Goal: Book appointment/travel/reservation

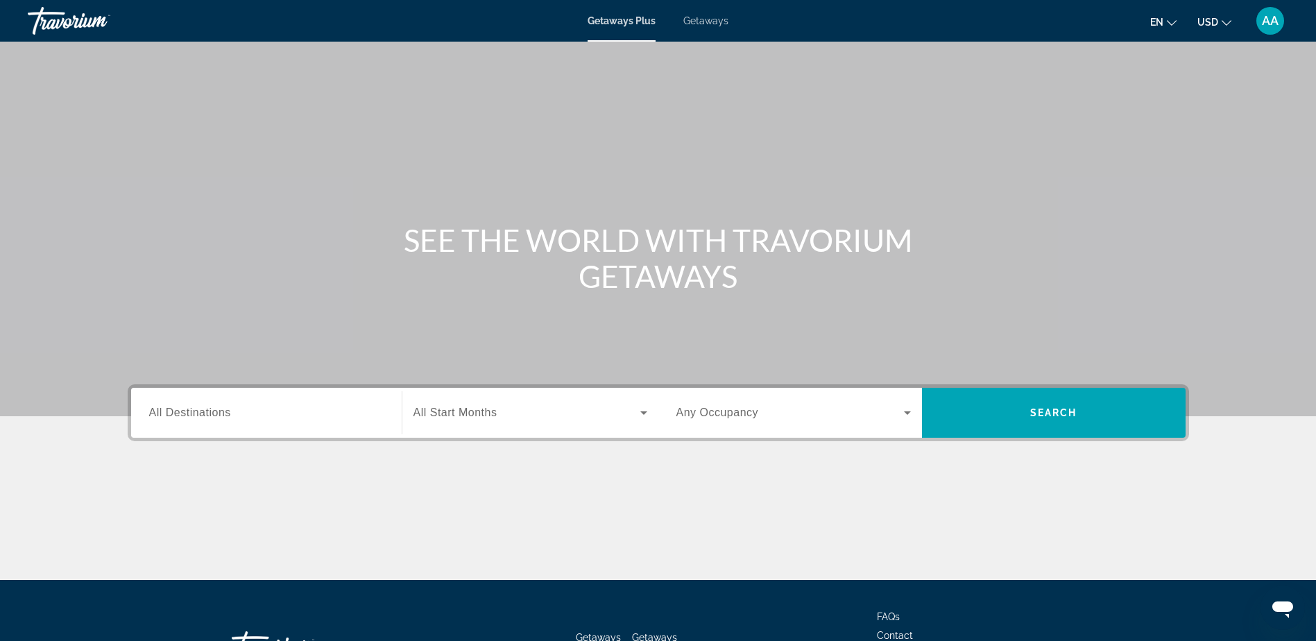
click at [212, 413] on span "All Destinations" at bounding box center [190, 412] width 82 height 12
click at [212, 413] on input "Destination All Destinations" at bounding box center [266, 413] width 234 height 17
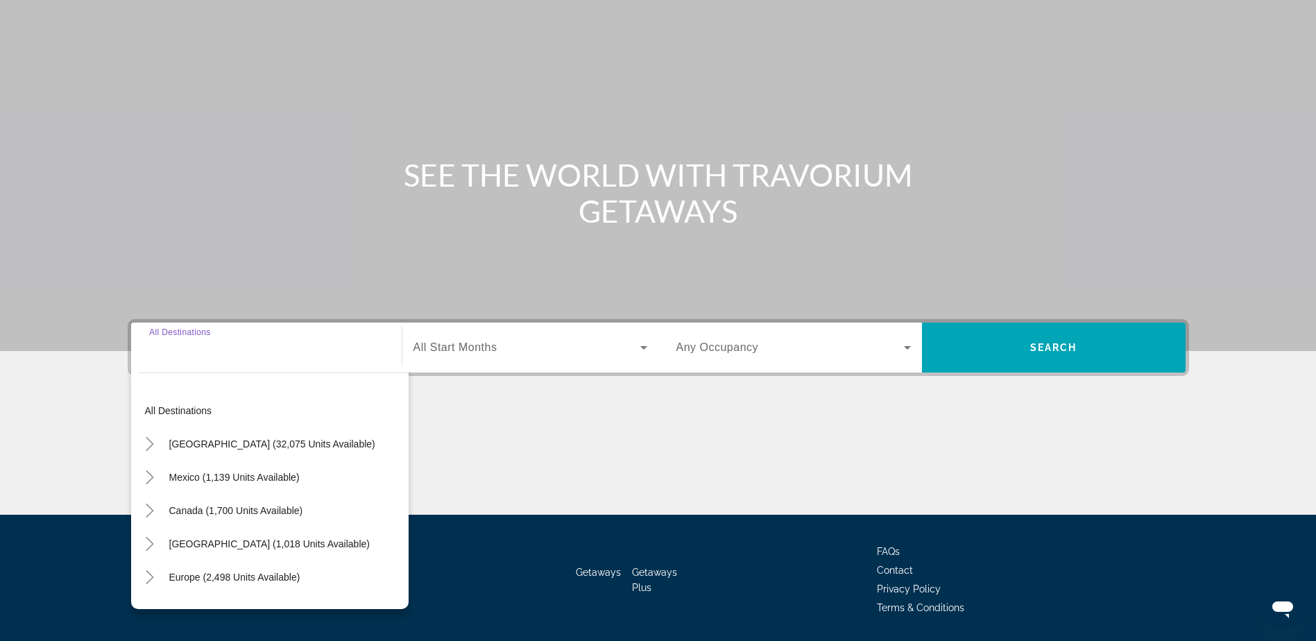
scroll to position [109, 0]
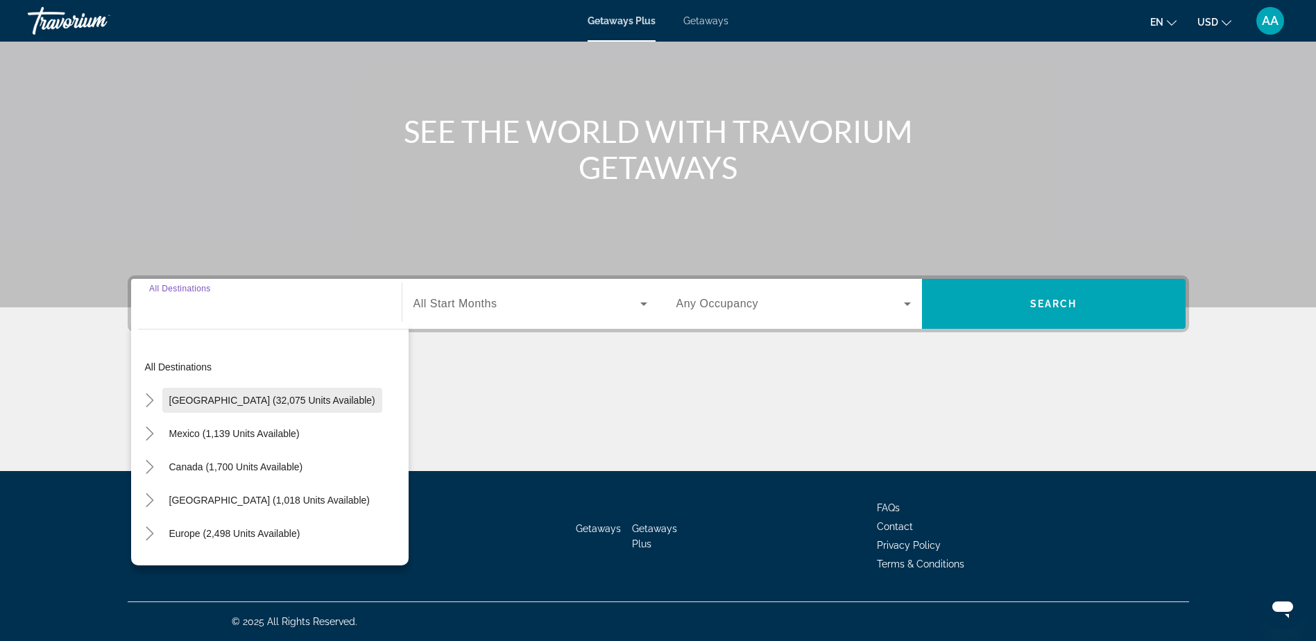
click at [214, 397] on span "[GEOGRAPHIC_DATA] (32,075 units available)" at bounding box center [272, 400] width 206 height 11
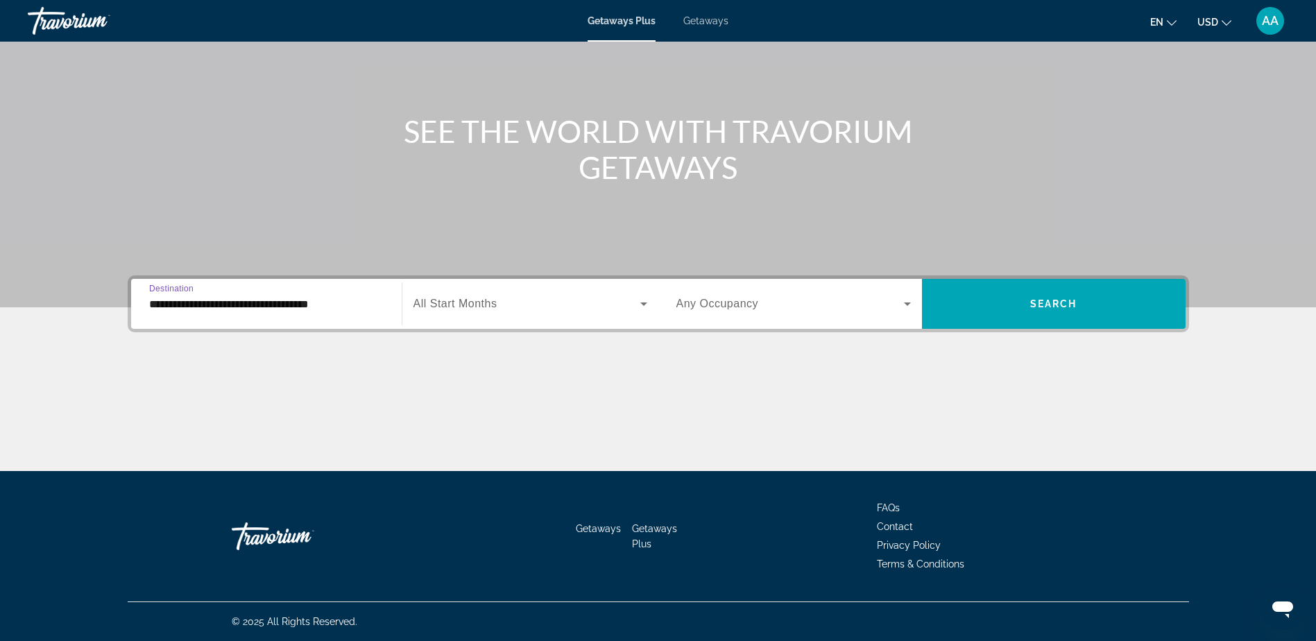
drag, startPoint x: 228, startPoint y: 292, endPoint x: 237, endPoint y: 282, distance: 13.7
click at [237, 282] on div "**********" at bounding box center [266, 304] width 257 height 50
click at [226, 304] on input "**********" at bounding box center [266, 304] width 234 height 17
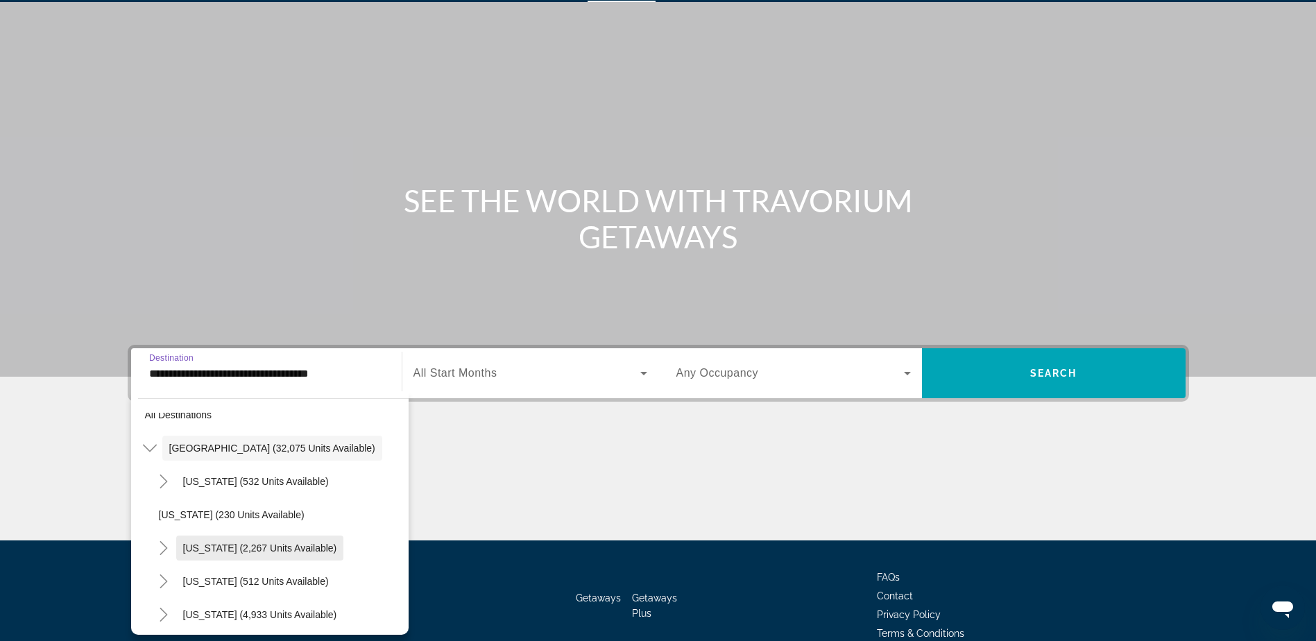
scroll to position [0, 0]
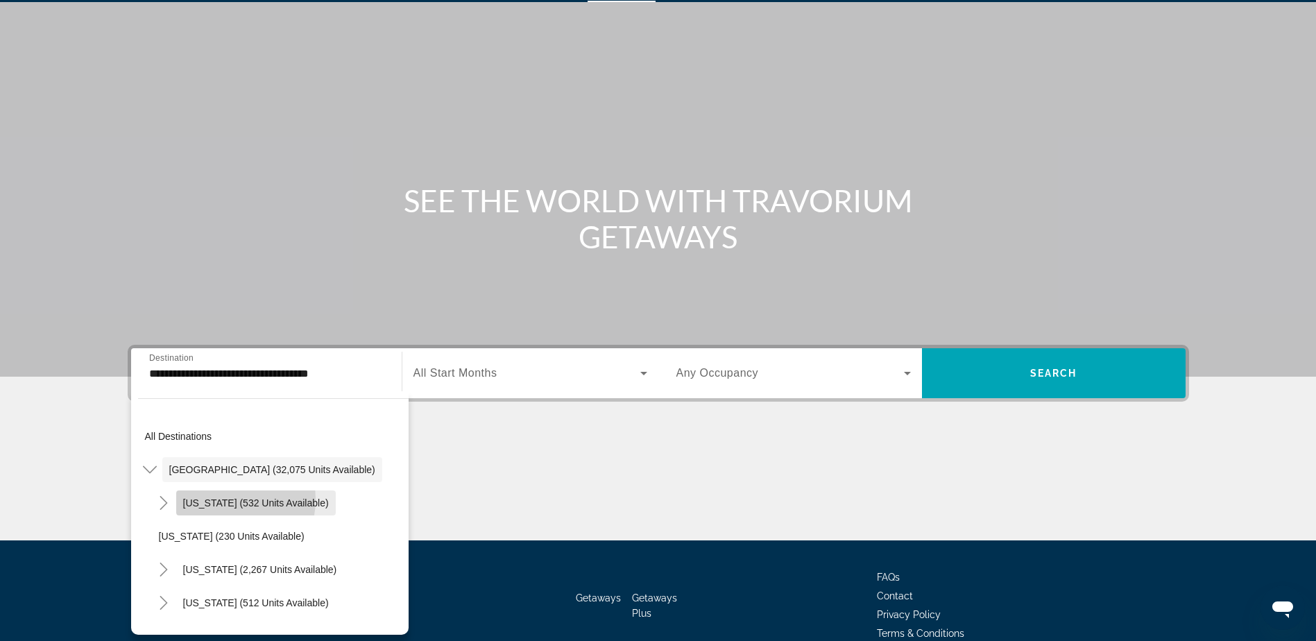
click at [227, 500] on span "[US_STATE] (532 units available)" at bounding box center [256, 502] width 146 height 11
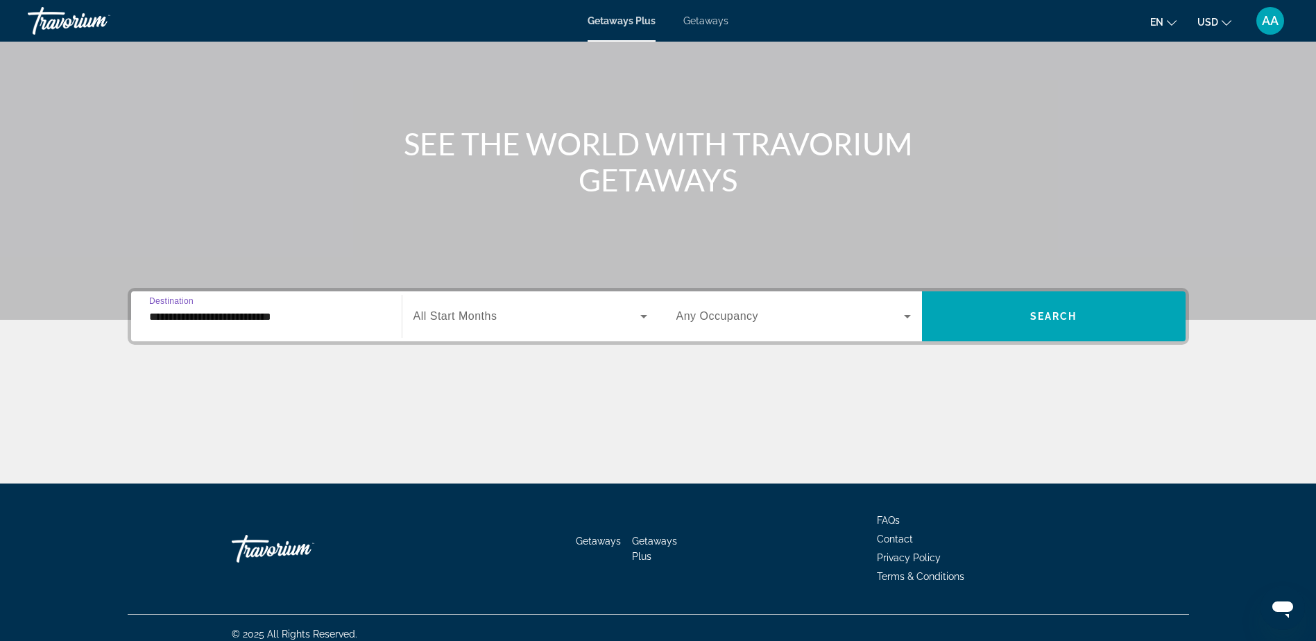
scroll to position [109, 0]
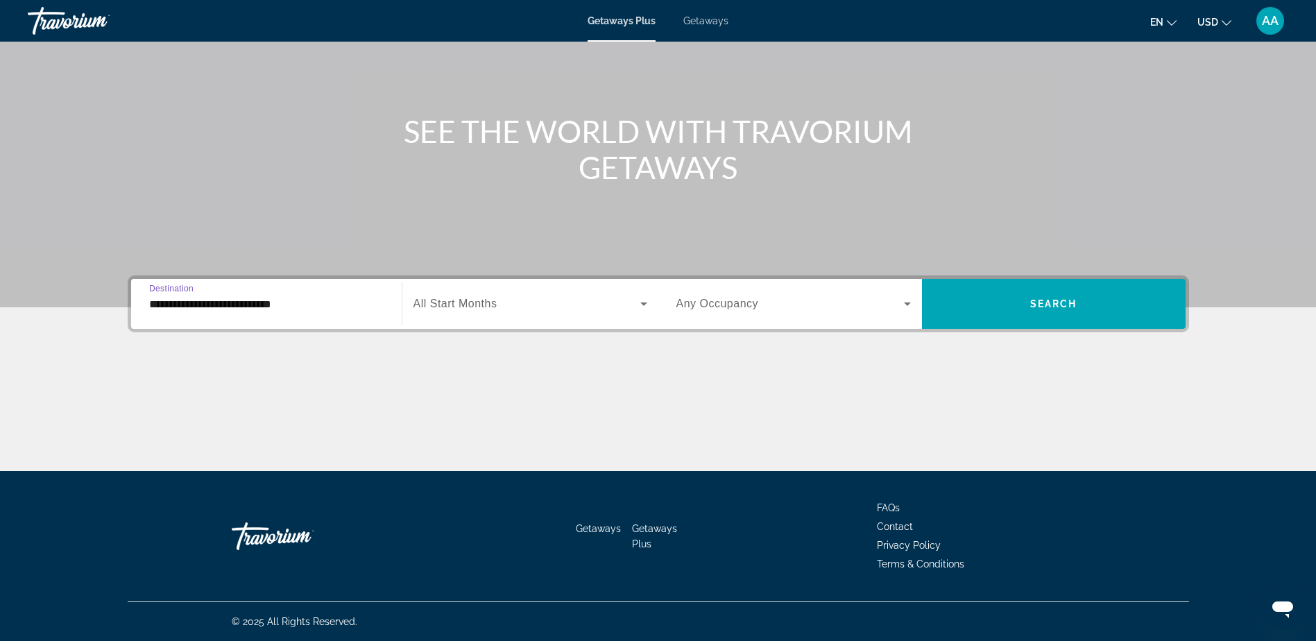
click at [260, 305] on input "**********" at bounding box center [266, 304] width 234 height 17
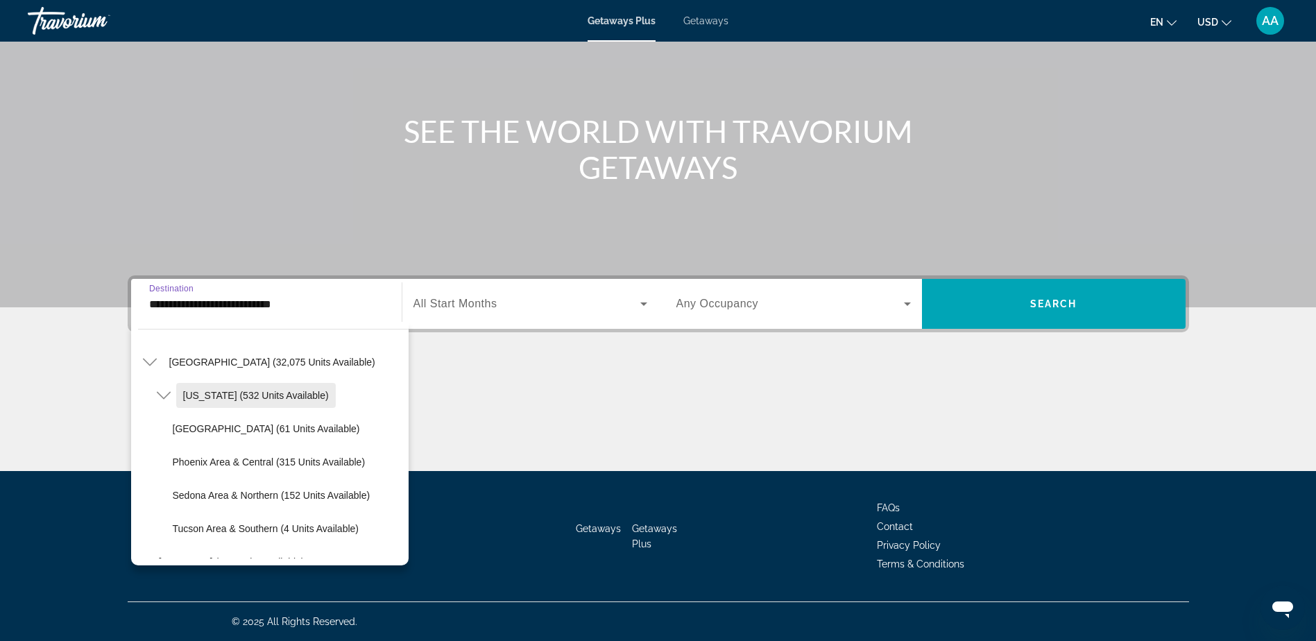
scroll to position [69, 0]
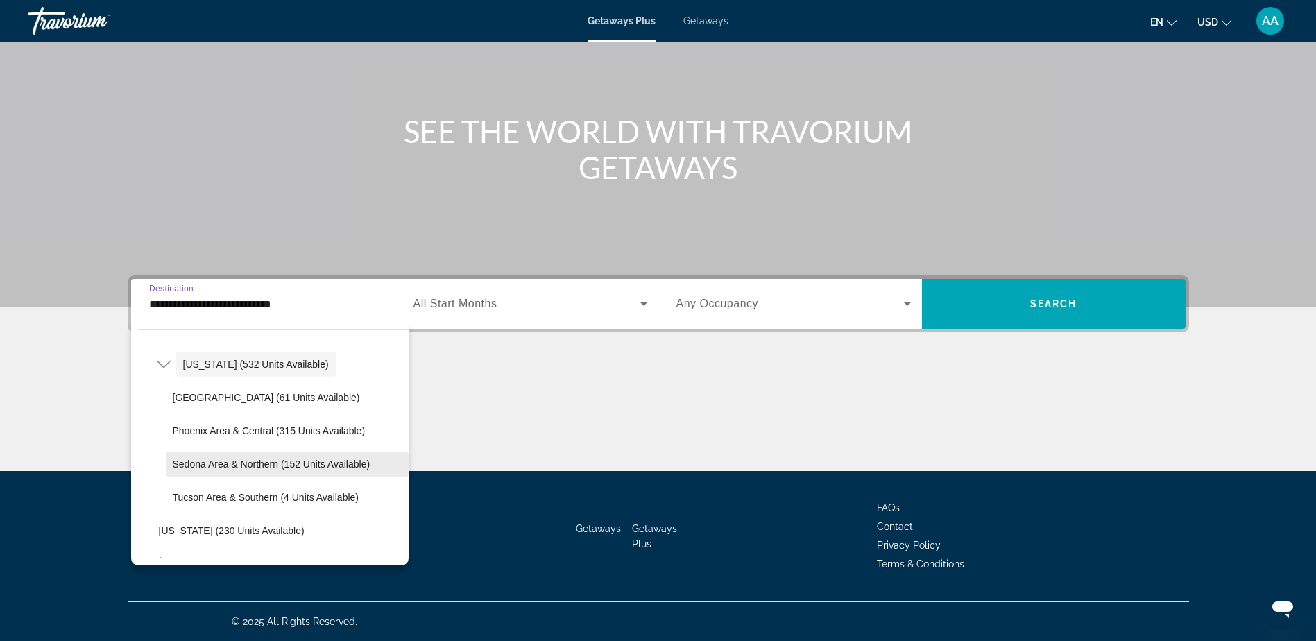
click at [227, 462] on span "Sedona Area & Northern (152 units available)" at bounding box center [272, 464] width 198 height 11
type input "**********"
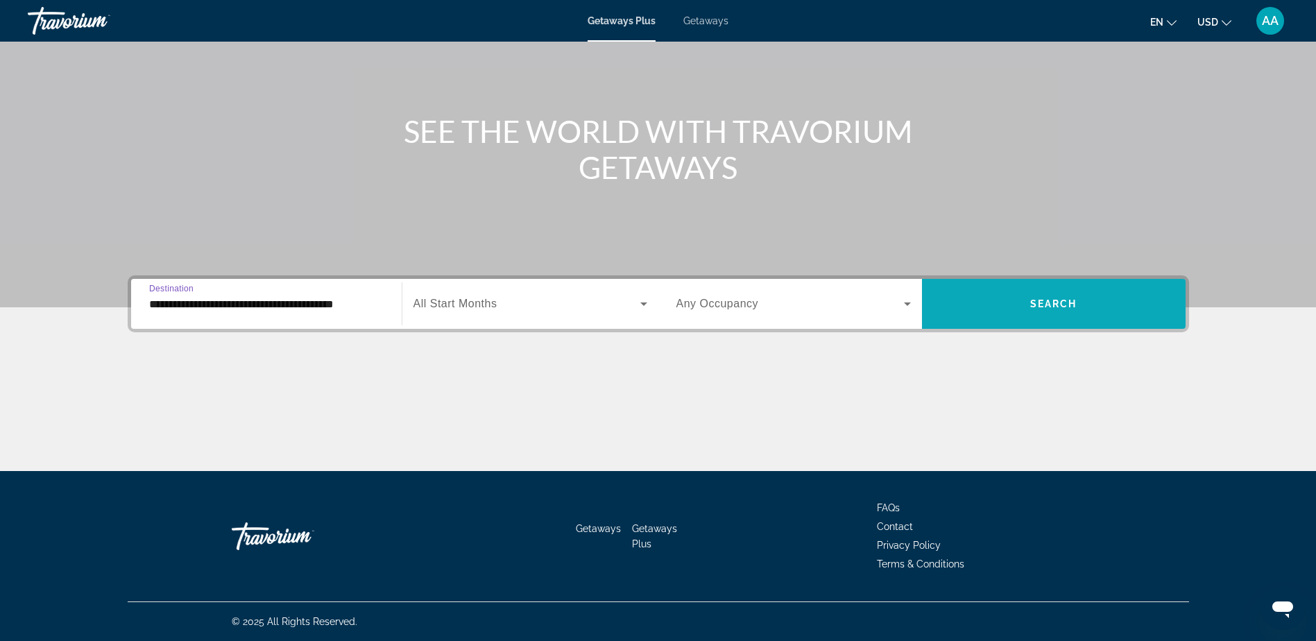
click at [1038, 308] on span "Search" at bounding box center [1053, 303] width 47 height 11
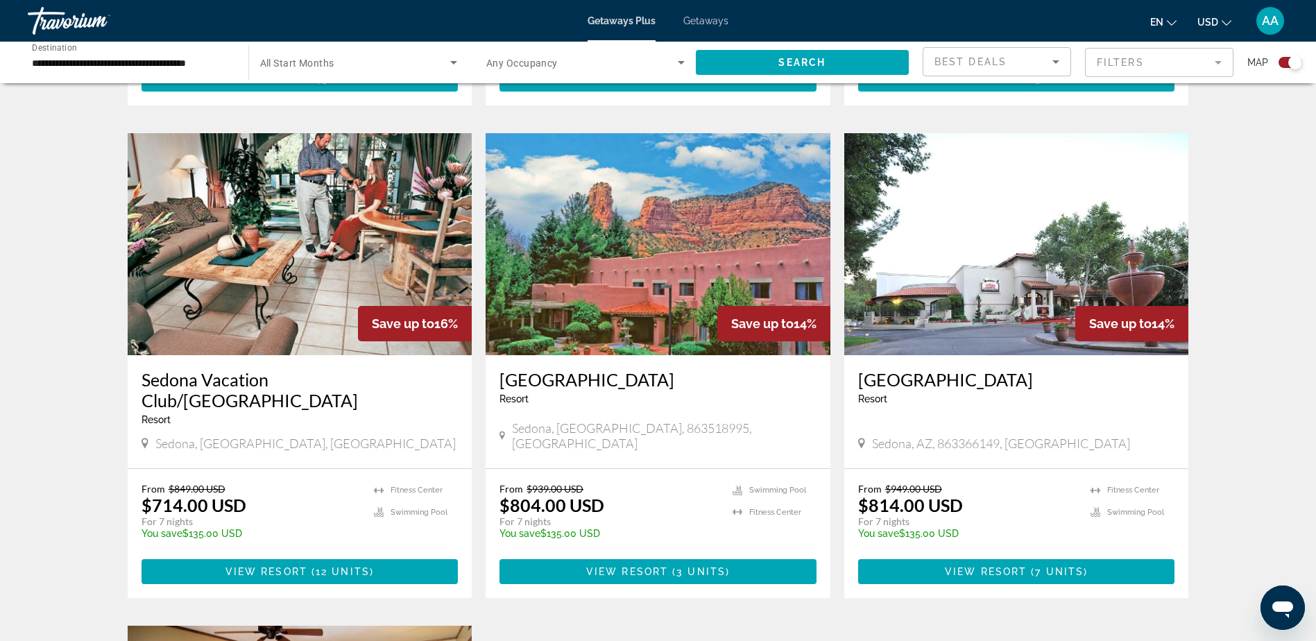
scroll to position [1318, 0]
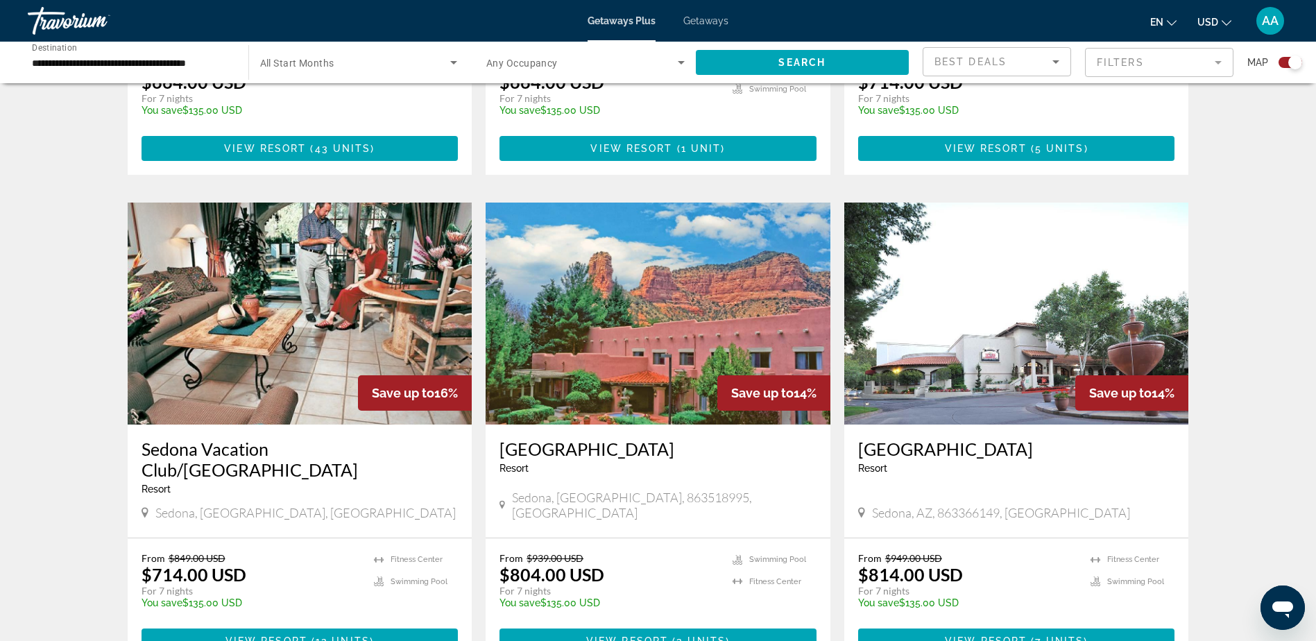
click at [583, 320] on img "Main content" at bounding box center [658, 314] width 345 height 222
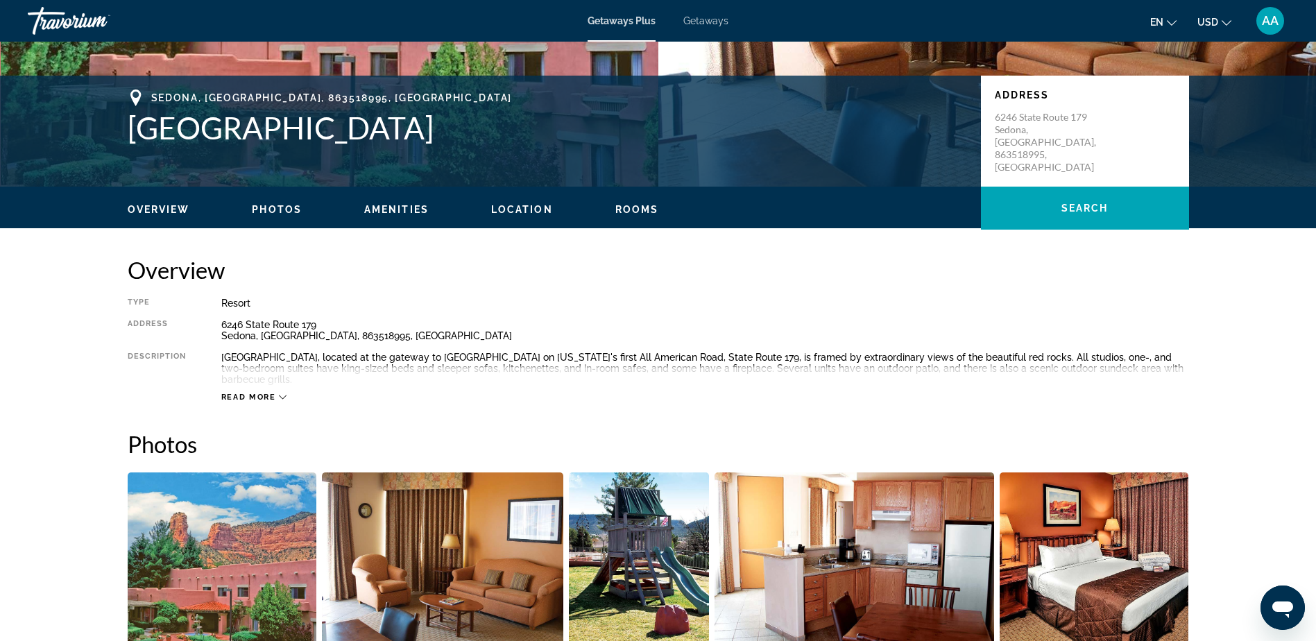
scroll to position [277, 0]
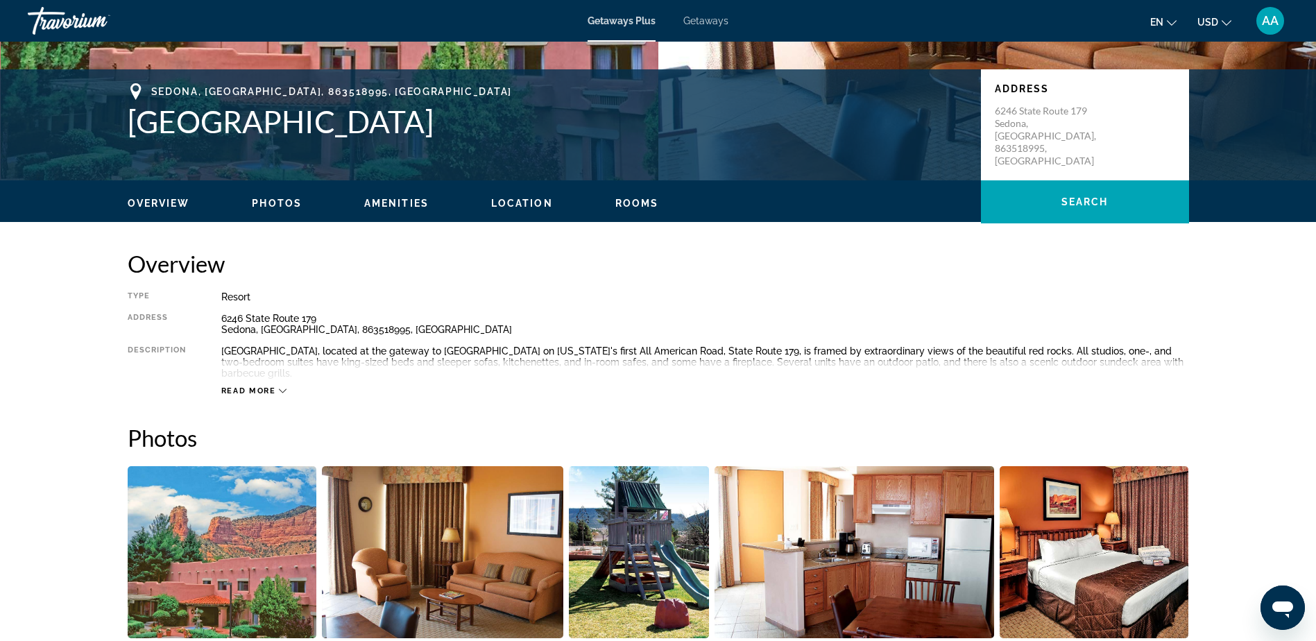
click at [252, 546] on img "Open full-screen image slider" at bounding box center [222, 552] width 189 height 172
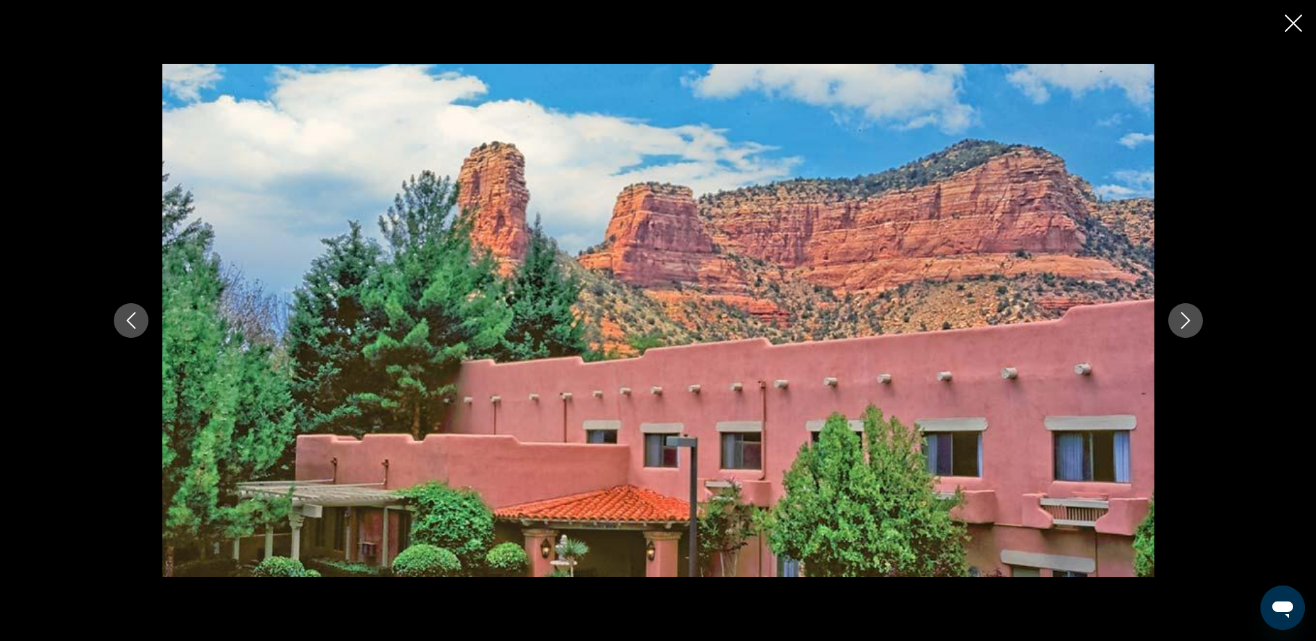
click at [1190, 323] on icon "Next image" at bounding box center [1185, 320] width 17 height 17
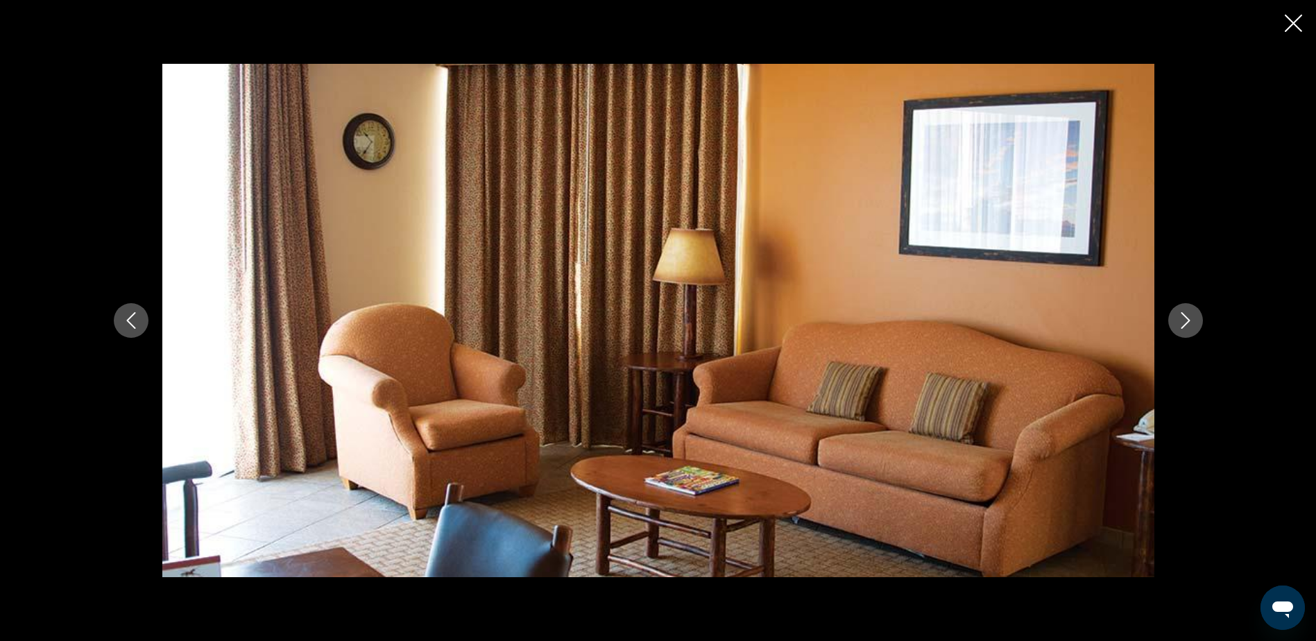
click at [1190, 323] on icon "Next image" at bounding box center [1185, 320] width 17 height 17
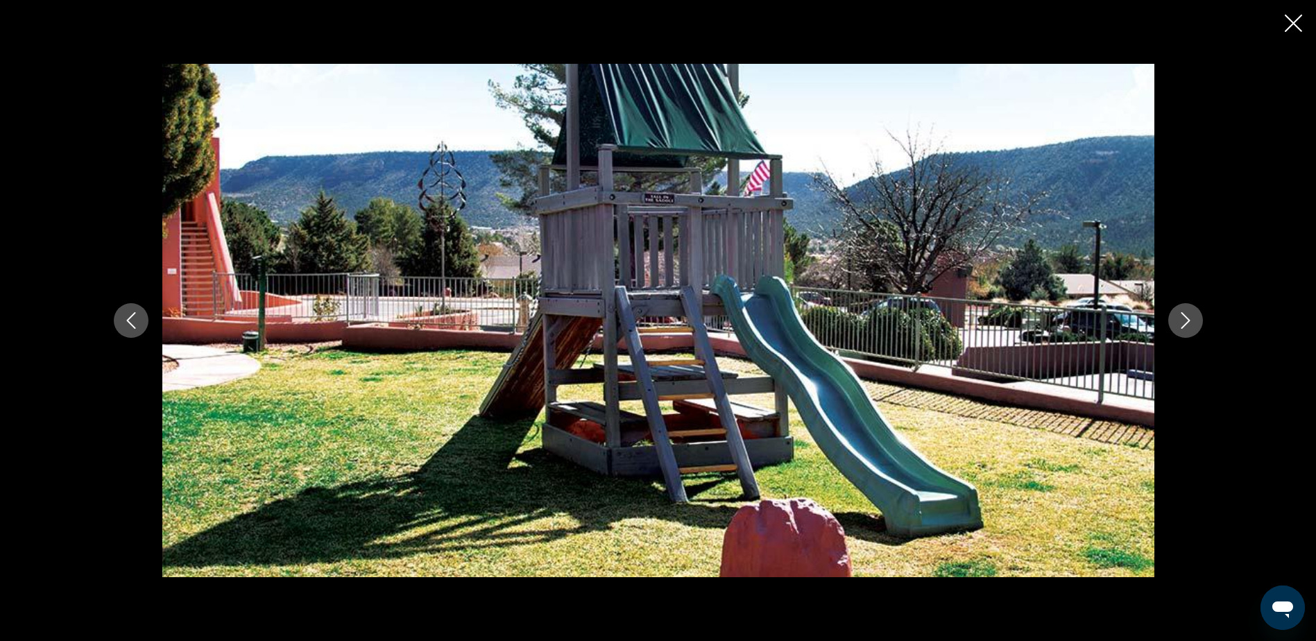
click at [1190, 323] on icon "Next image" at bounding box center [1185, 320] width 17 height 17
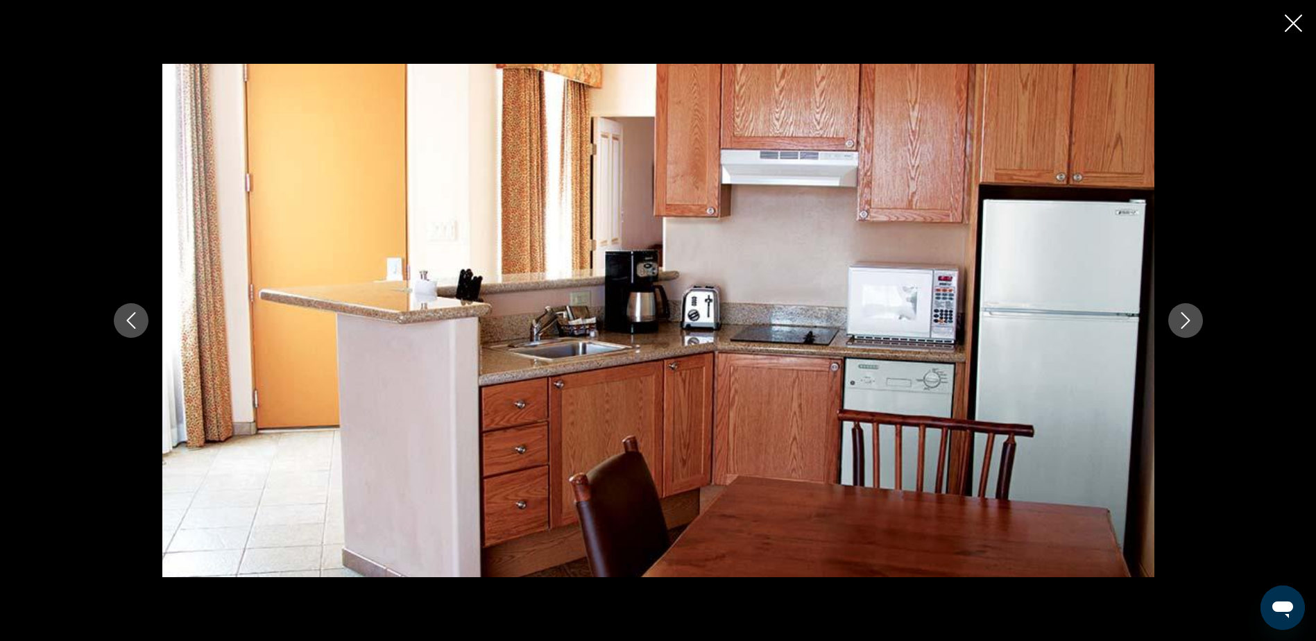
click at [1190, 323] on icon "Next image" at bounding box center [1185, 320] width 17 height 17
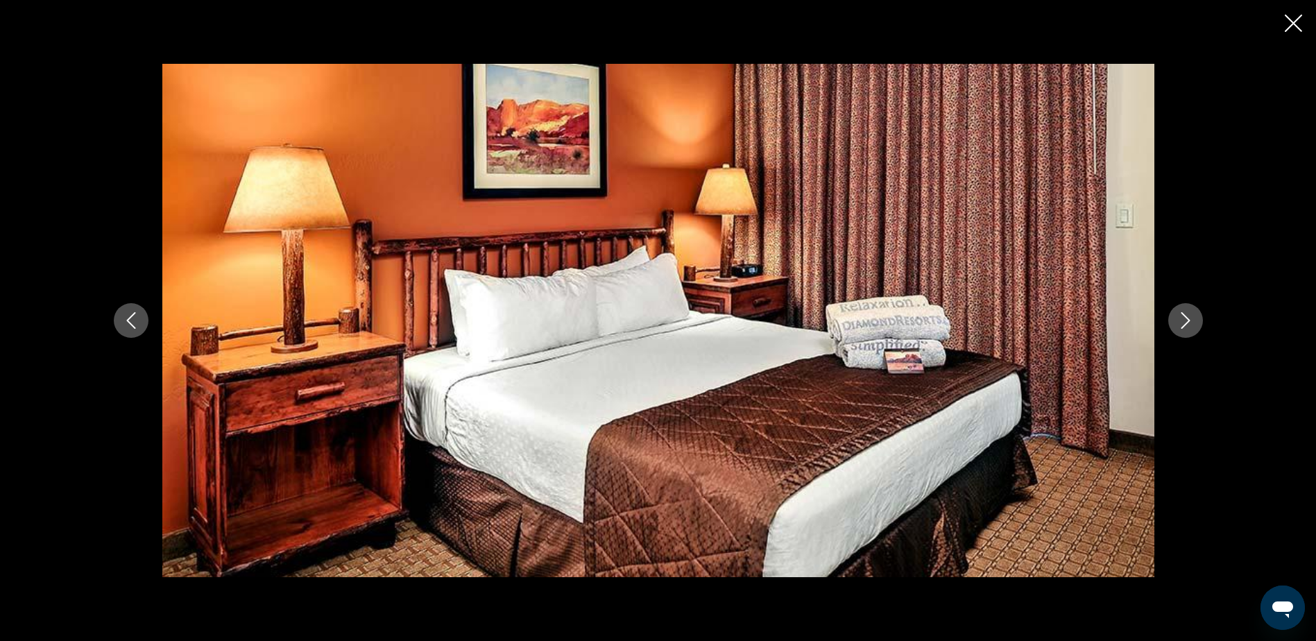
click at [1190, 323] on icon "Next image" at bounding box center [1185, 320] width 17 height 17
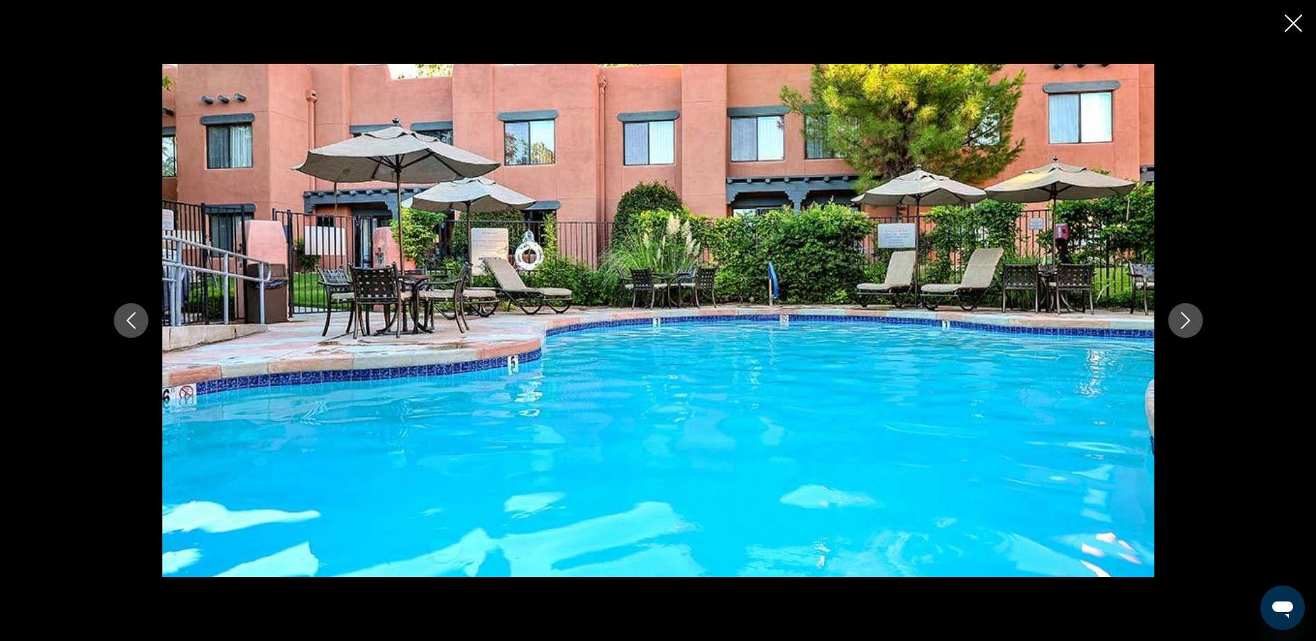
click at [1190, 323] on icon "Next image" at bounding box center [1185, 320] width 17 height 17
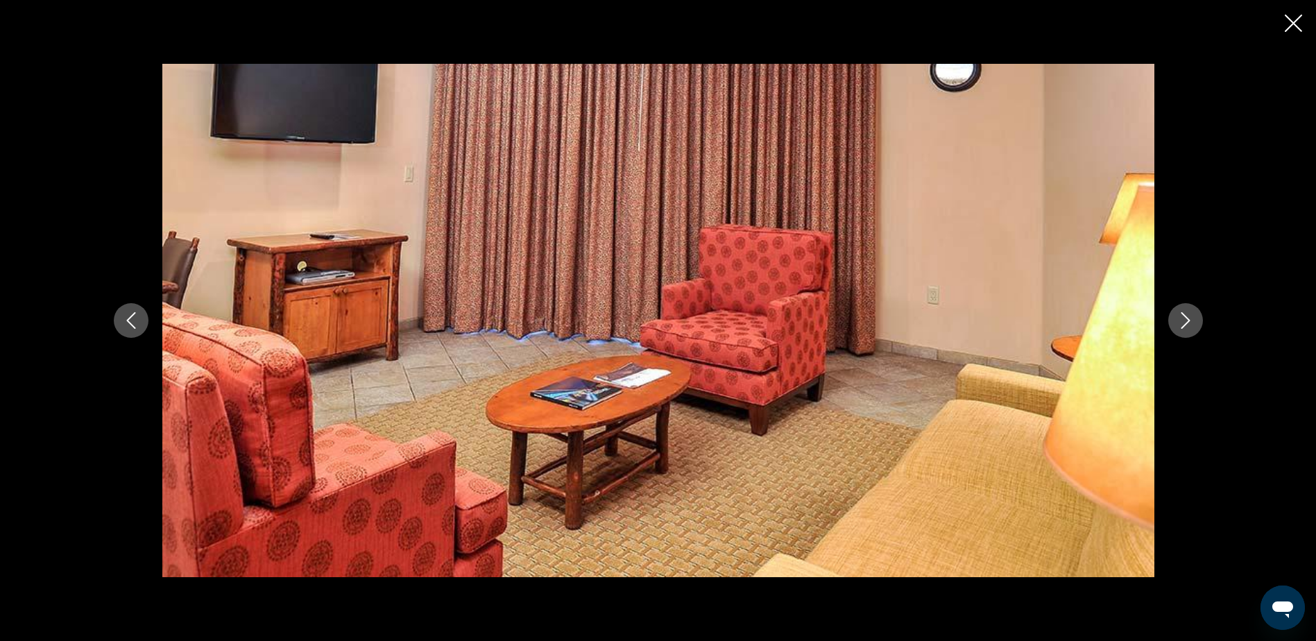
click at [1190, 323] on icon "Next image" at bounding box center [1185, 320] width 17 height 17
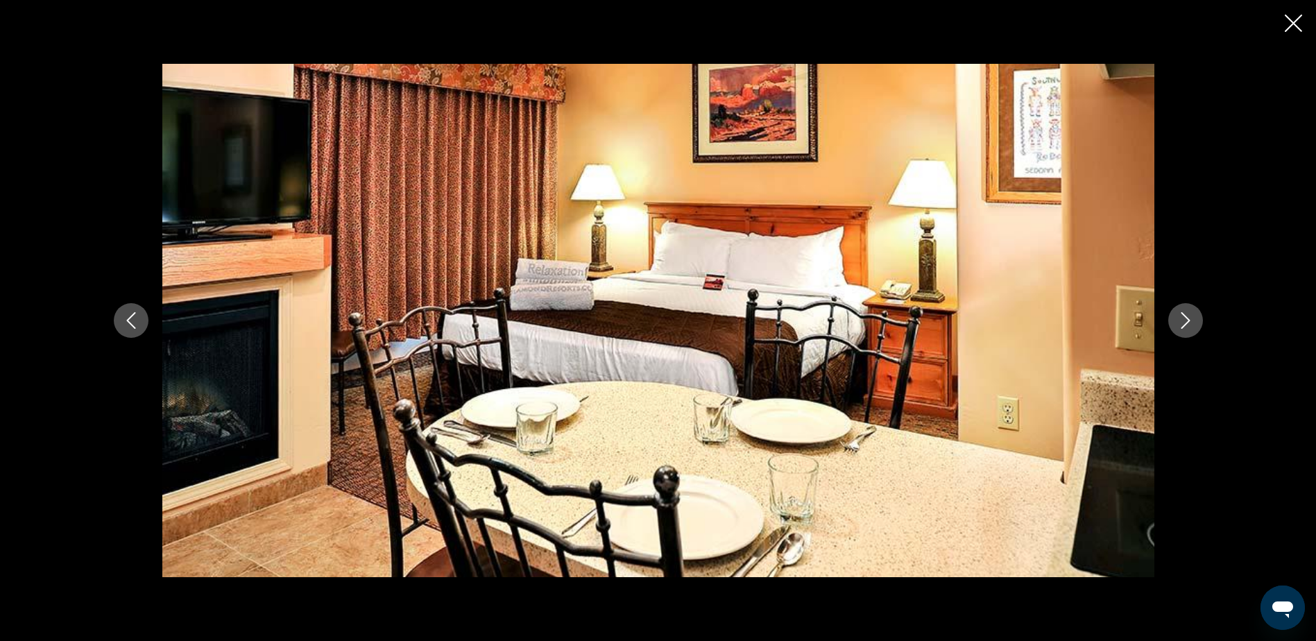
click at [1190, 323] on icon "Next image" at bounding box center [1185, 320] width 17 height 17
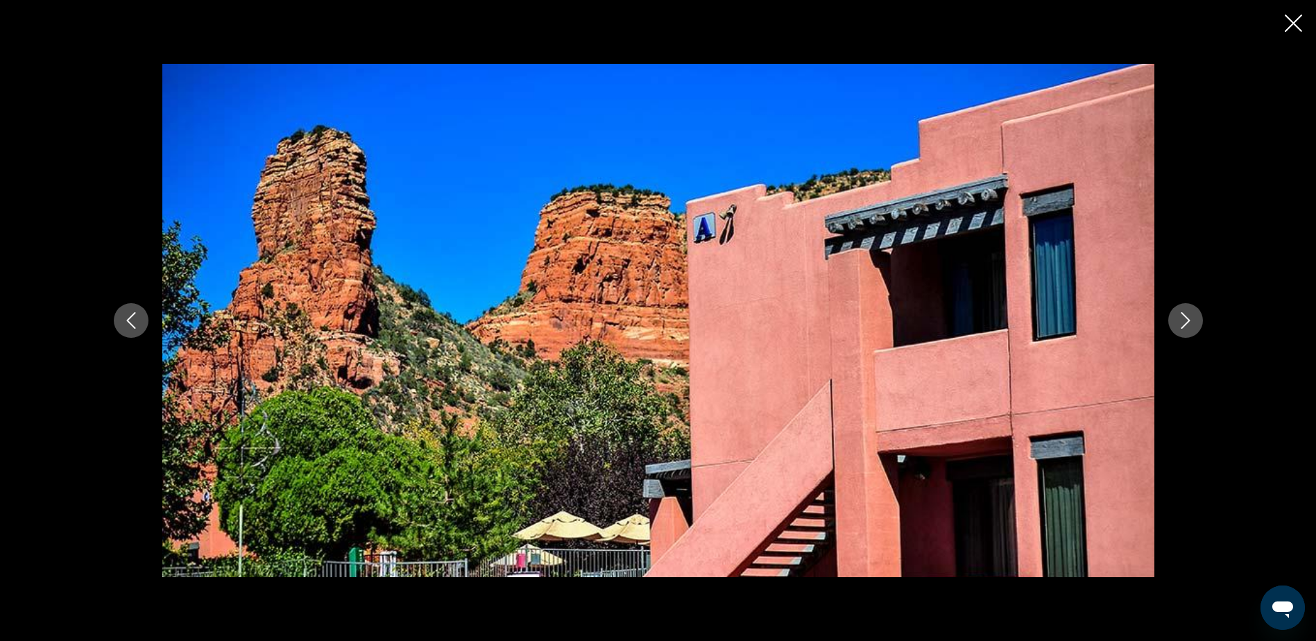
click at [1190, 323] on icon "Next image" at bounding box center [1185, 320] width 17 height 17
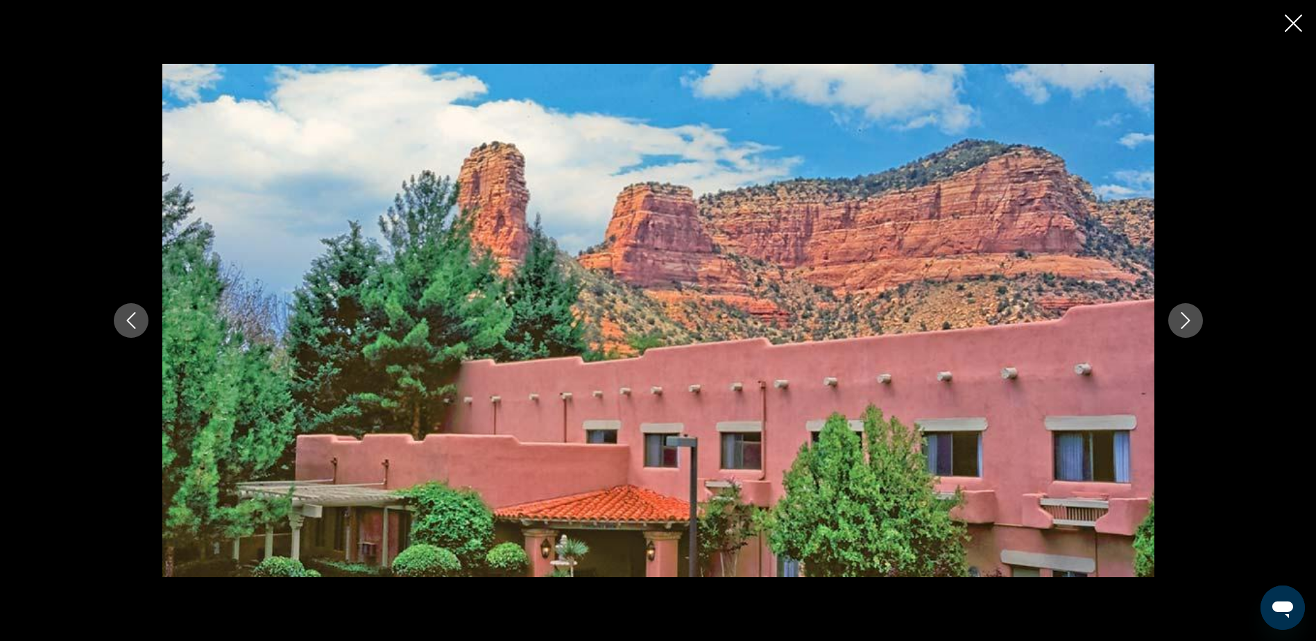
click at [1190, 323] on icon "Next image" at bounding box center [1185, 320] width 17 height 17
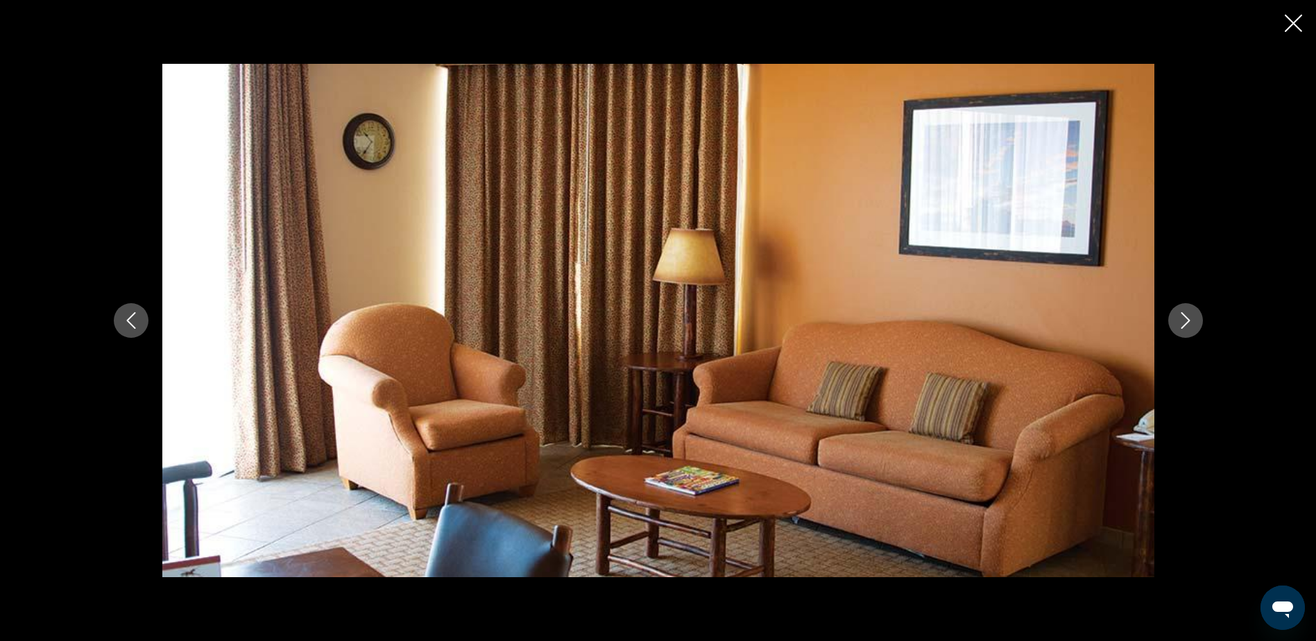
click at [1190, 323] on icon "Next image" at bounding box center [1185, 320] width 17 height 17
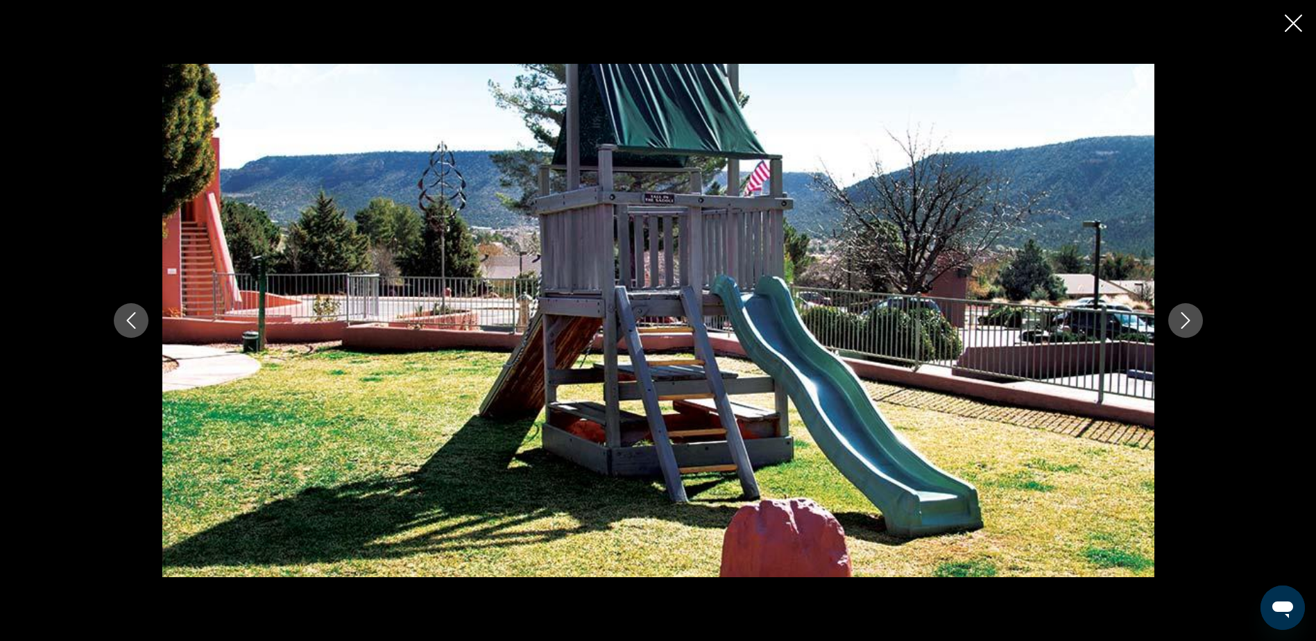
click at [1288, 24] on icon "Close slideshow" at bounding box center [1293, 23] width 17 height 17
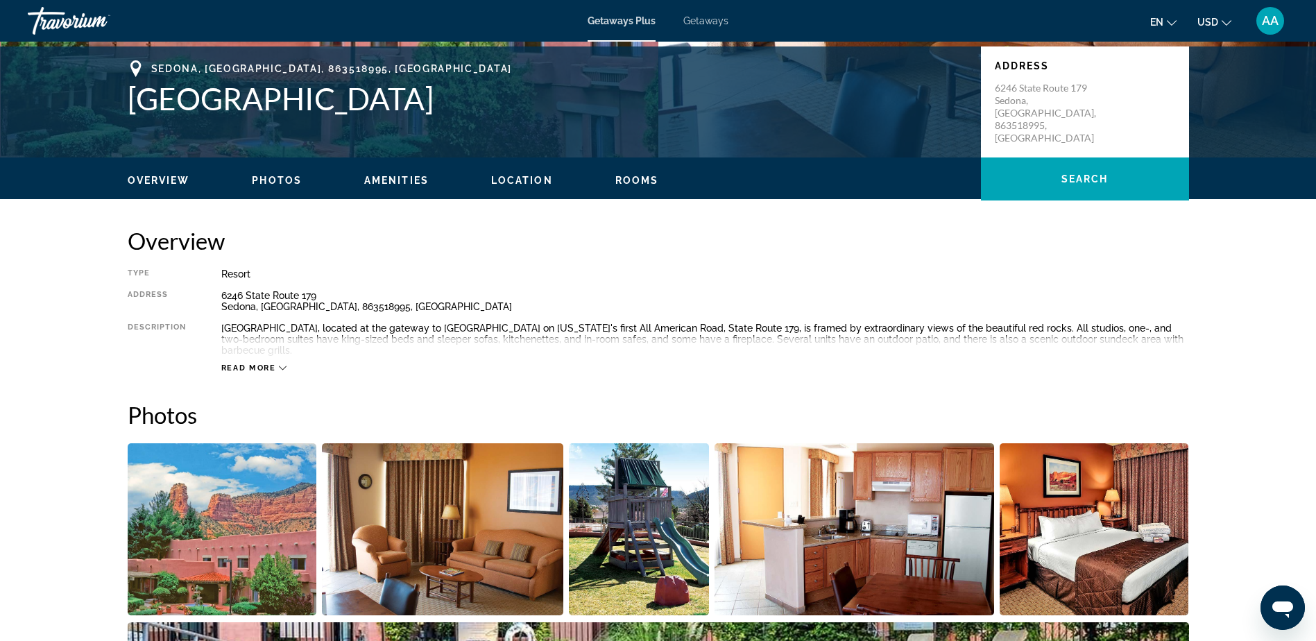
scroll to position [245, 0]
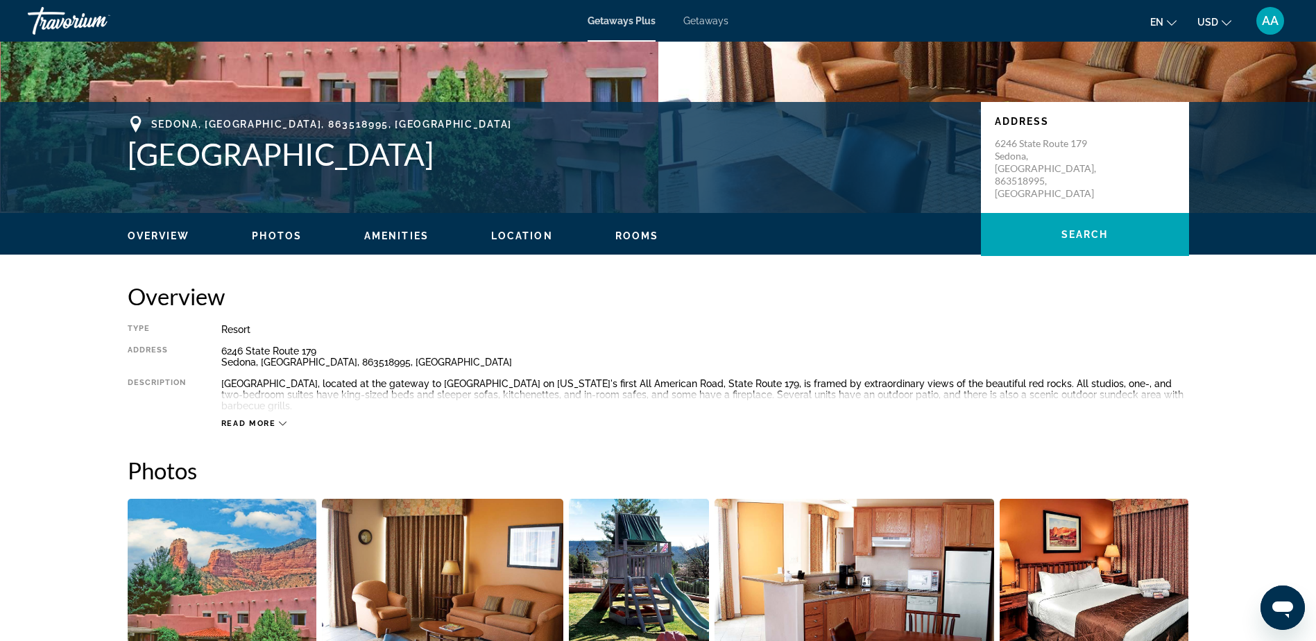
click at [282, 419] on div "Read more" at bounding box center [254, 423] width 66 height 9
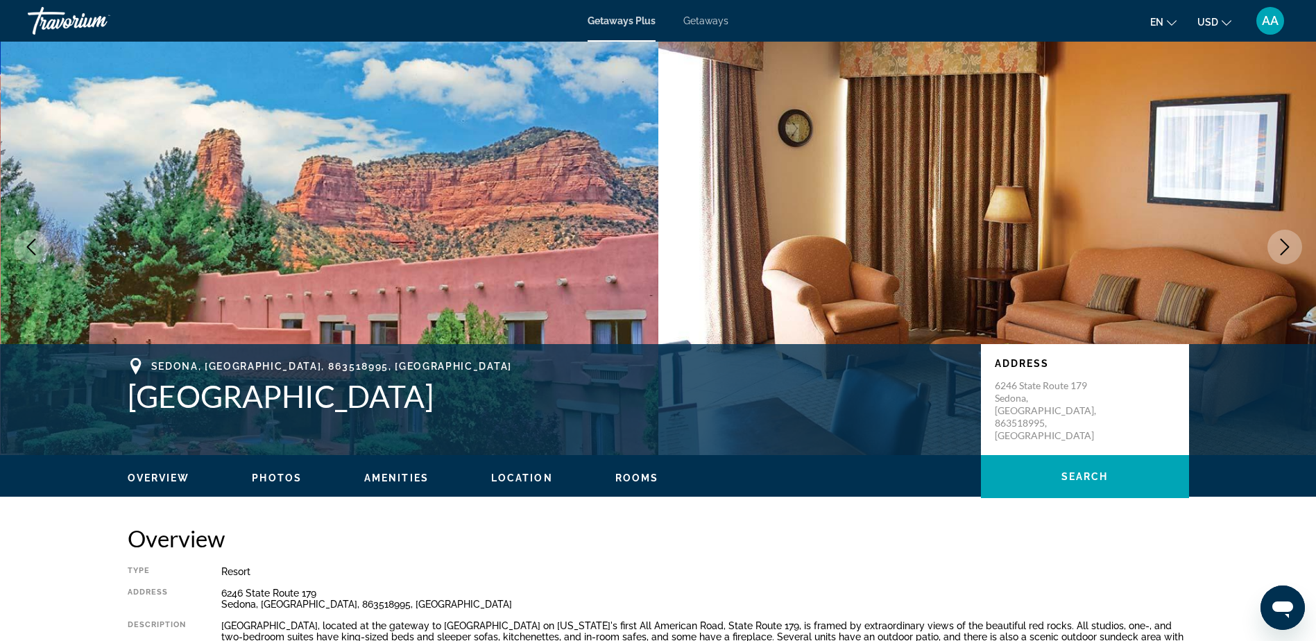
scroll to position [0, 0]
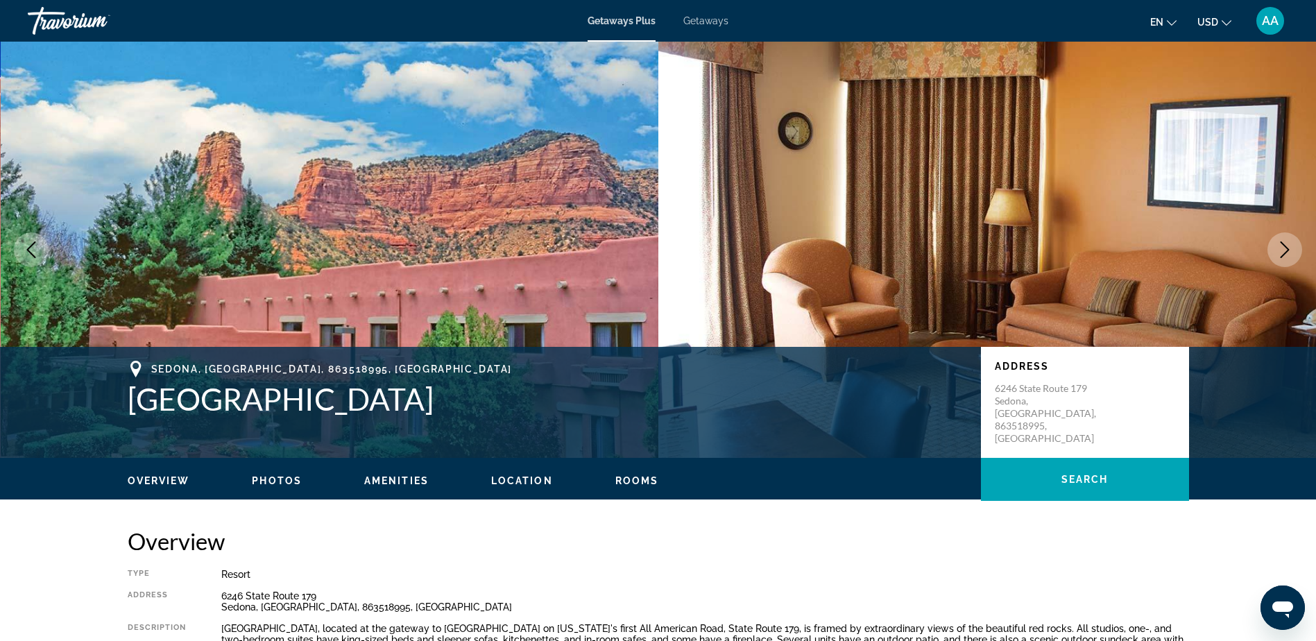
click at [699, 22] on span "Getaways" at bounding box center [705, 20] width 45 height 11
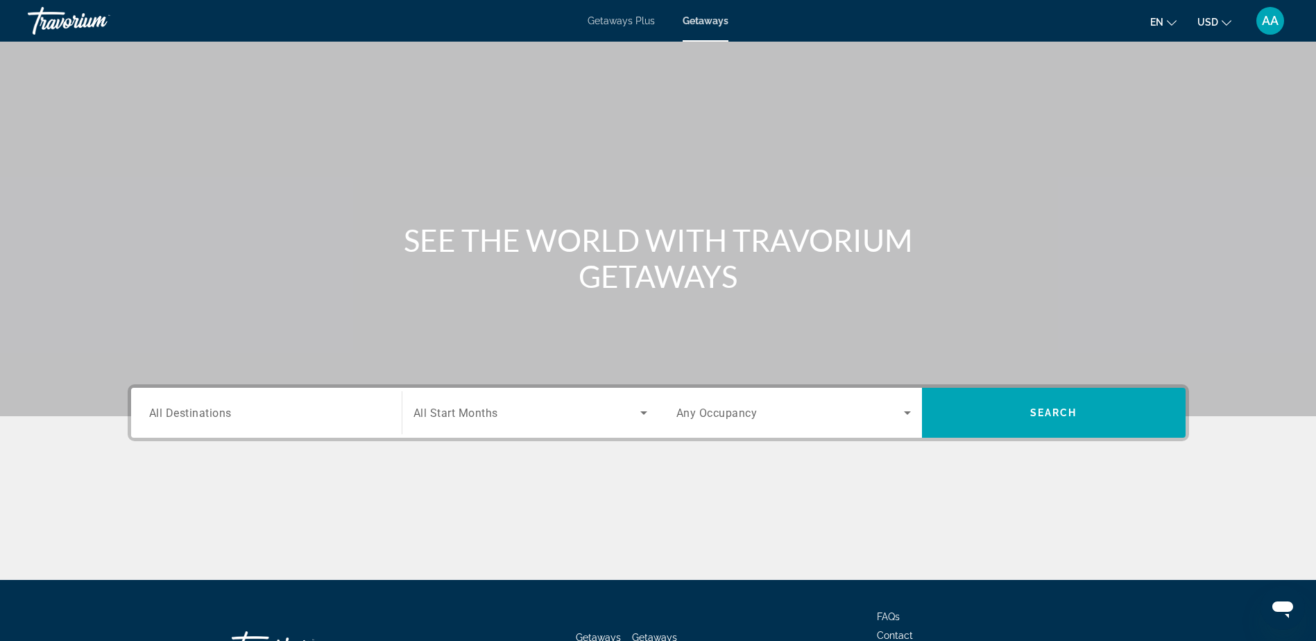
click at [203, 411] on span "All Destinations" at bounding box center [190, 412] width 83 height 13
click at [203, 411] on input "Destination All Destinations" at bounding box center [266, 413] width 234 height 17
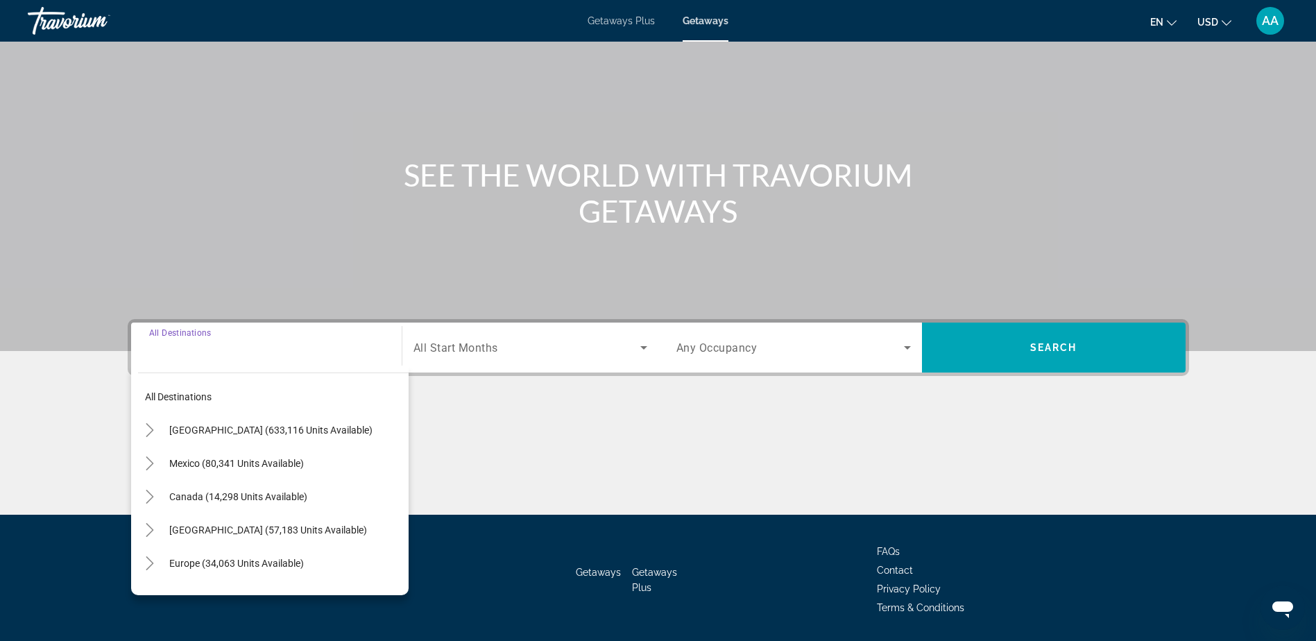
scroll to position [109, 0]
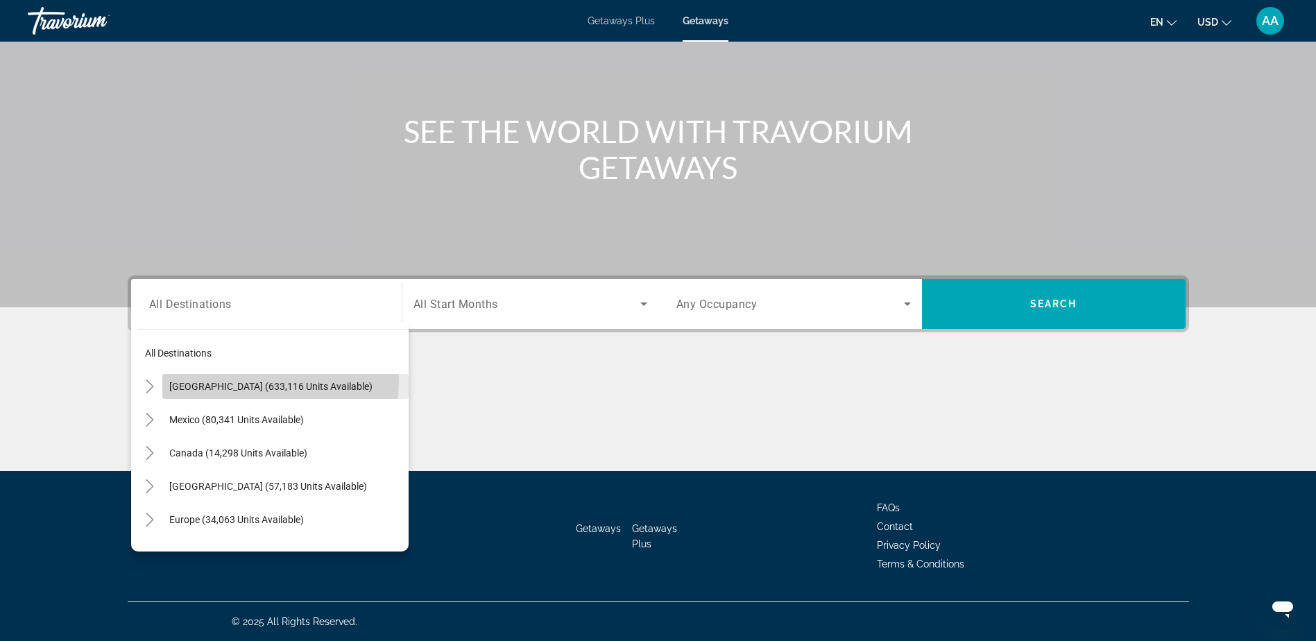
click at [195, 379] on span "Search widget" at bounding box center [285, 386] width 246 height 33
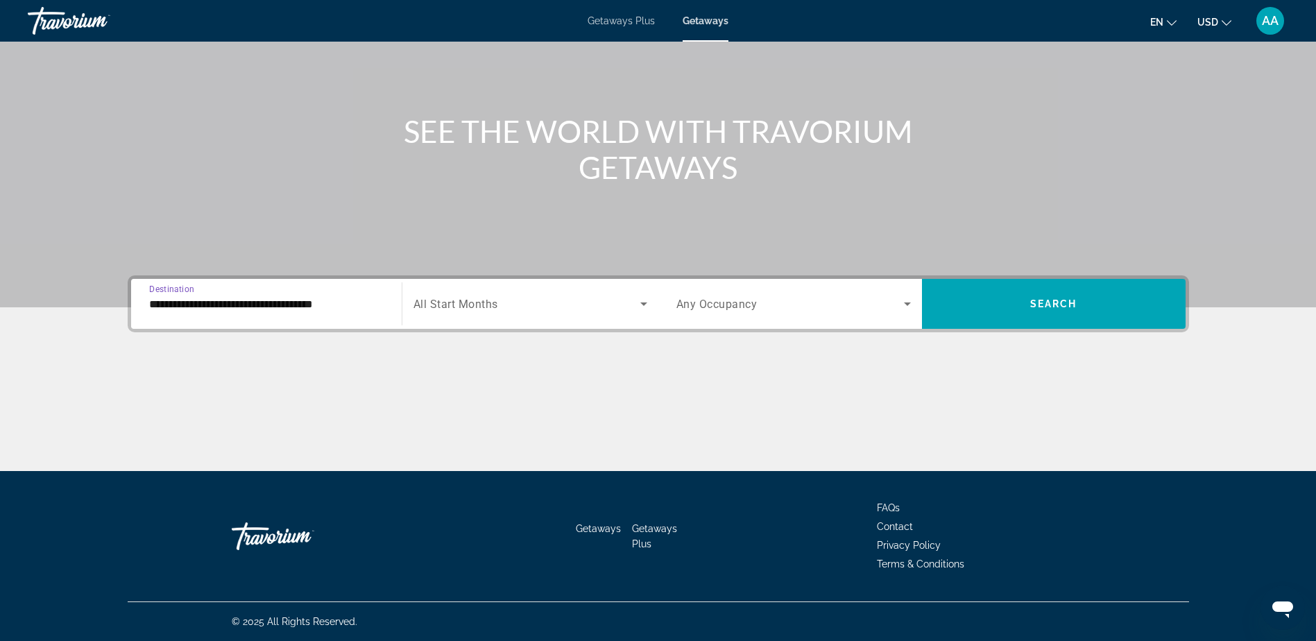
click at [214, 300] on input "**********" at bounding box center [266, 304] width 234 height 17
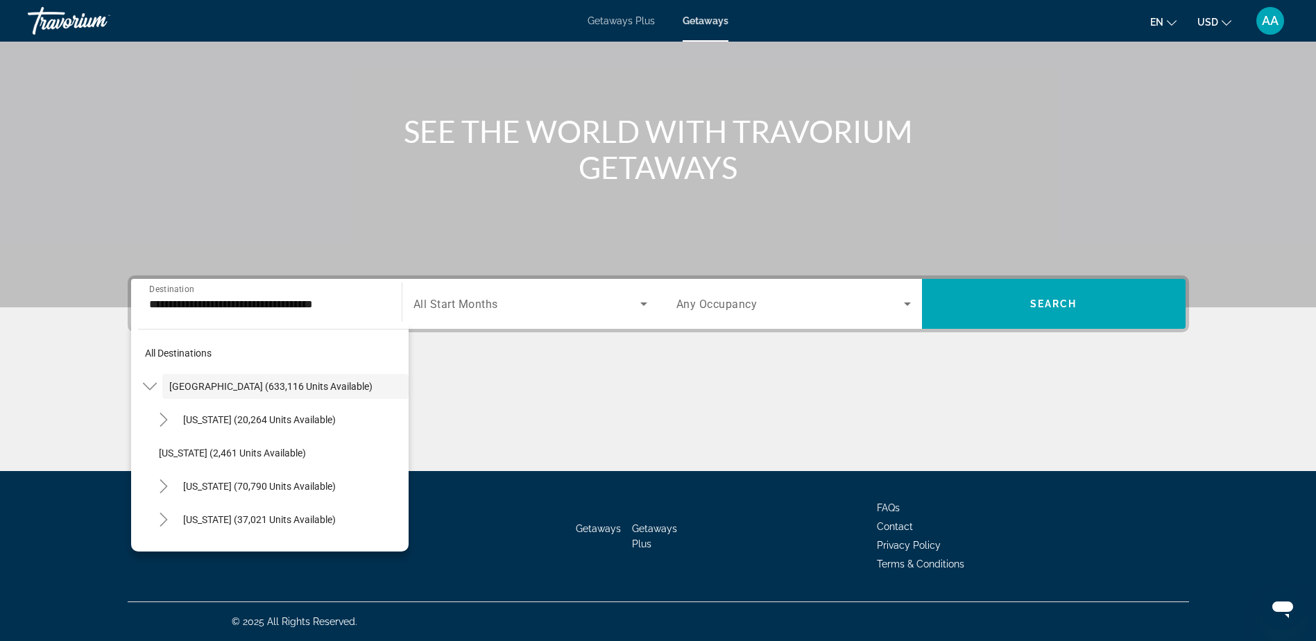
click at [873, 389] on div "Main content" at bounding box center [658, 419] width 1061 height 104
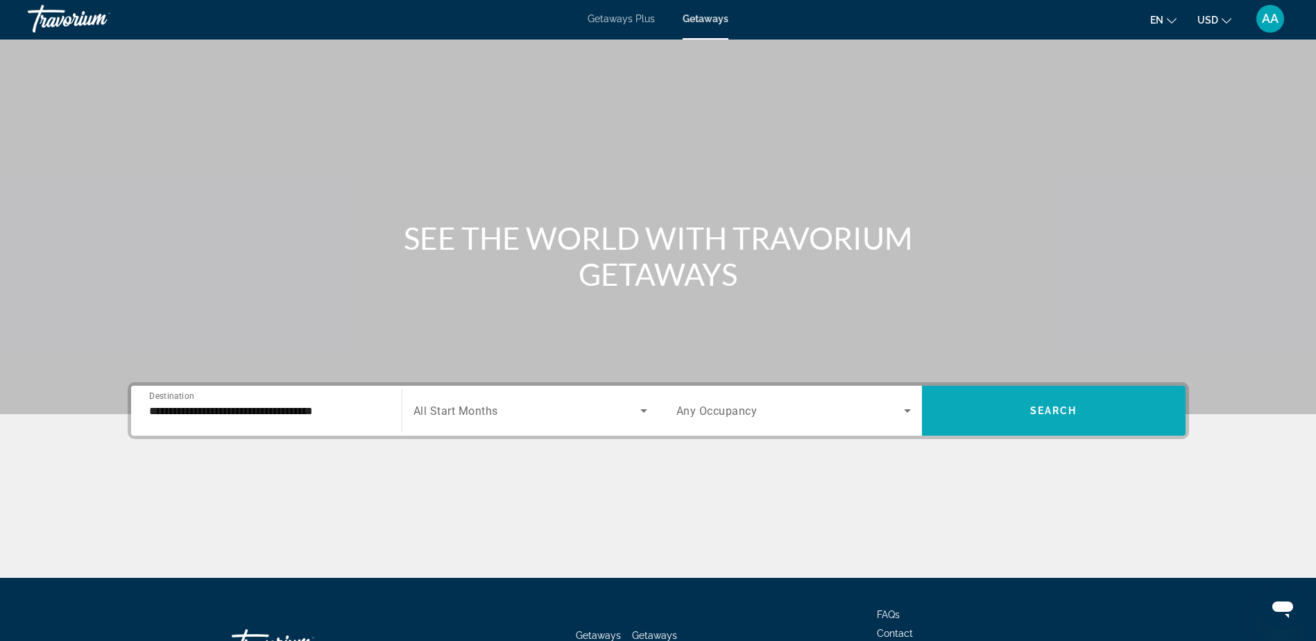
scroll to position [0, 0]
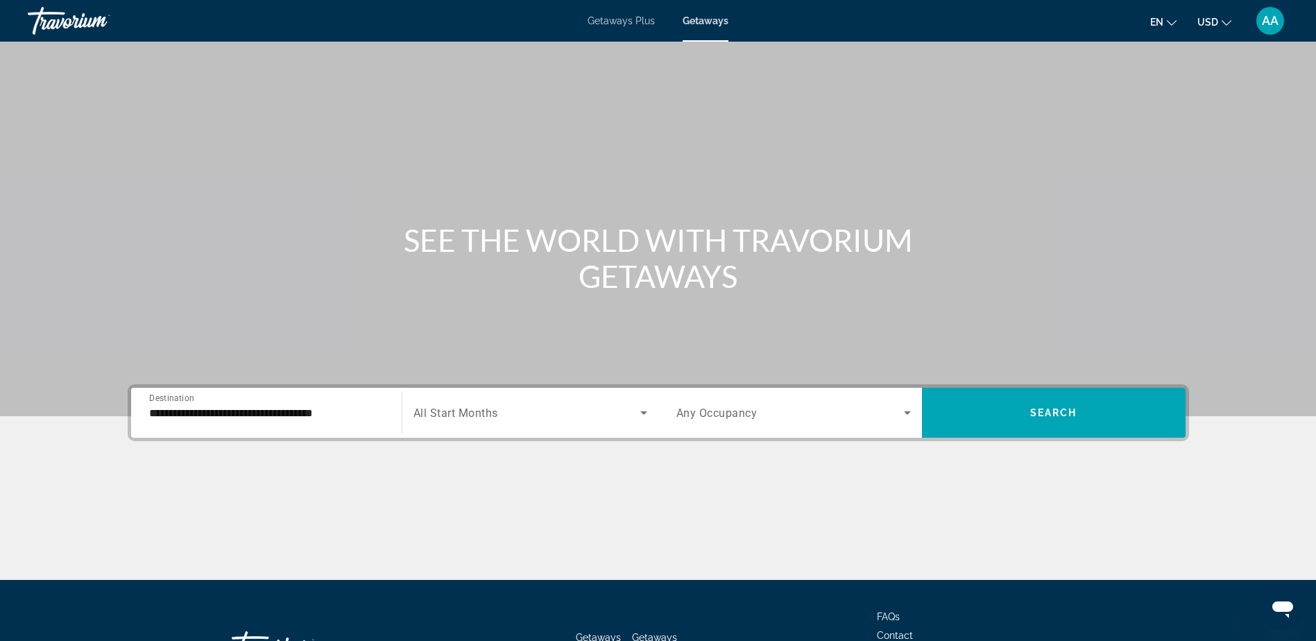
click at [305, 417] on input "**********" at bounding box center [266, 413] width 234 height 17
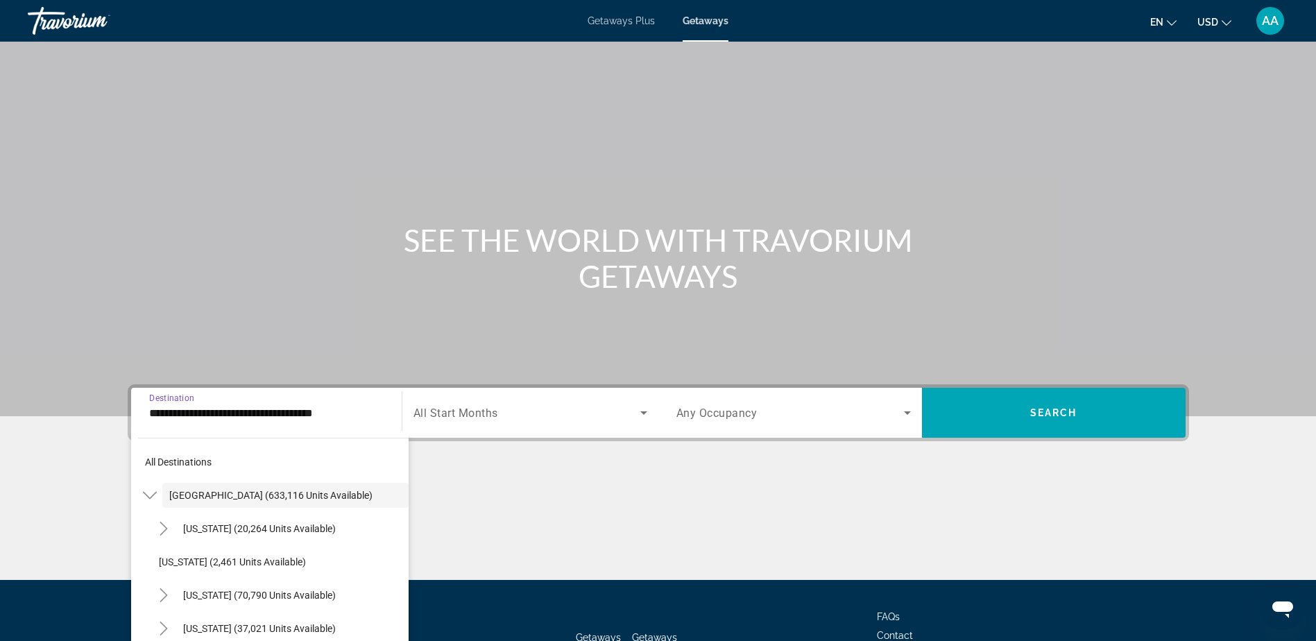
scroll to position [109, 0]
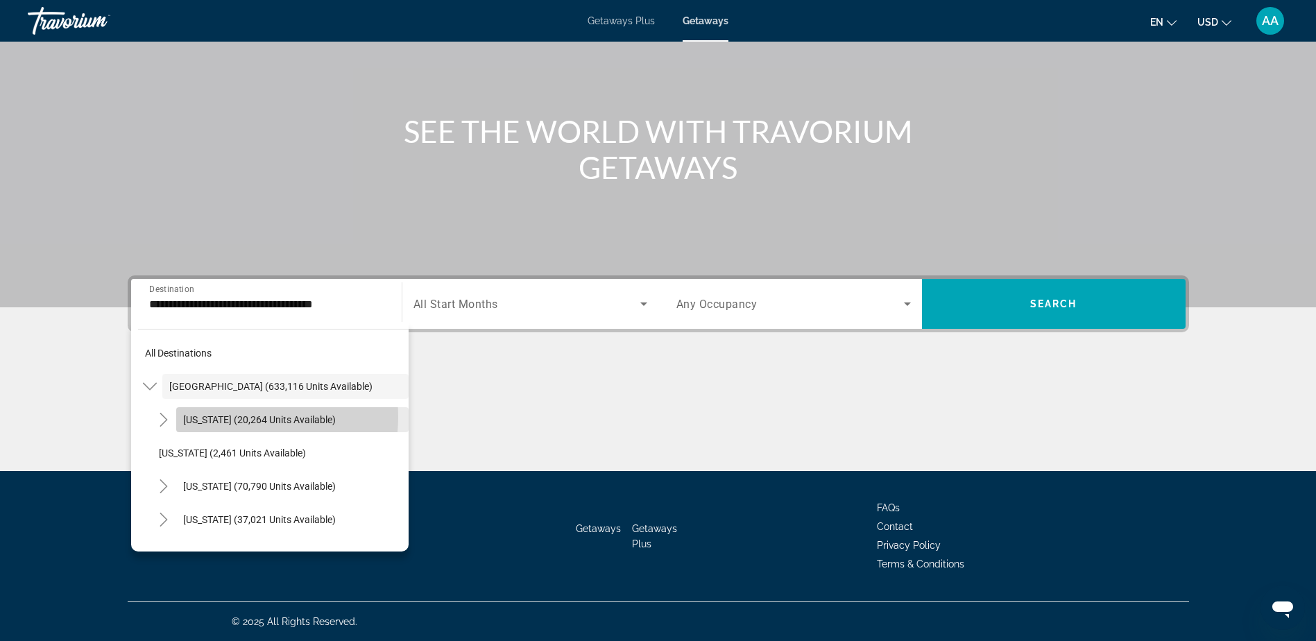
click at [223, 417] on span "[US_STATE] (20,264 units available)" at bounding box center [259, 419] width 153 height 11
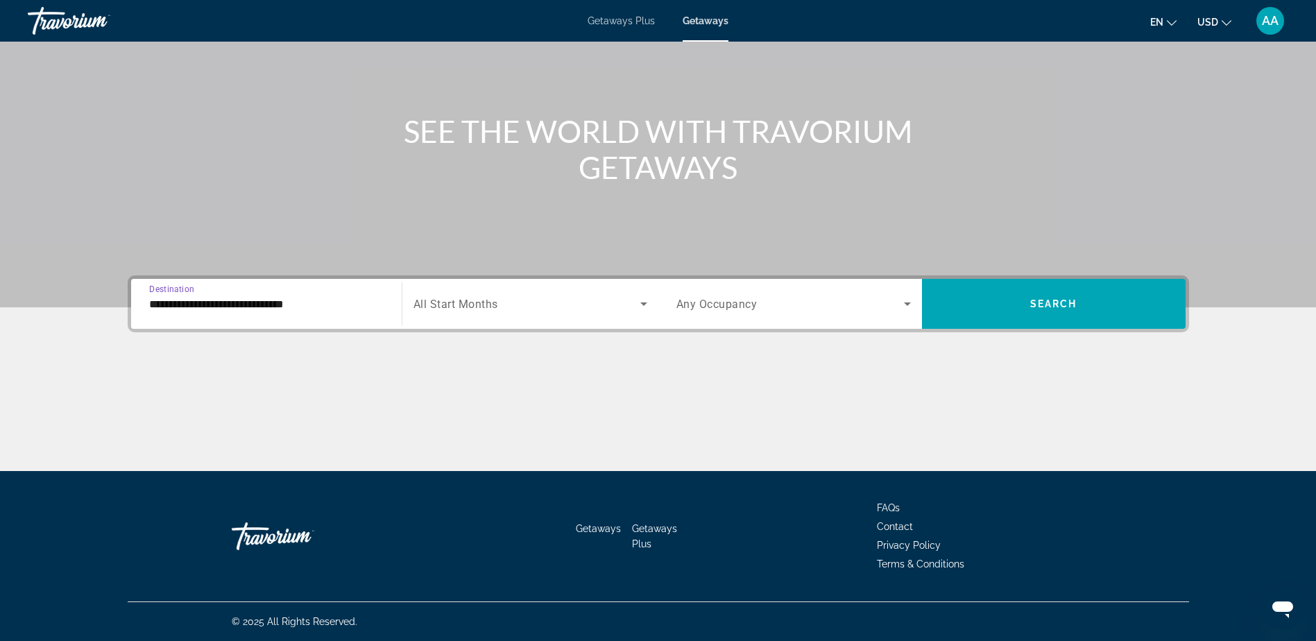
click at [243, 304] on input "**********" at bounding box center [266, 304] width 234 height 17
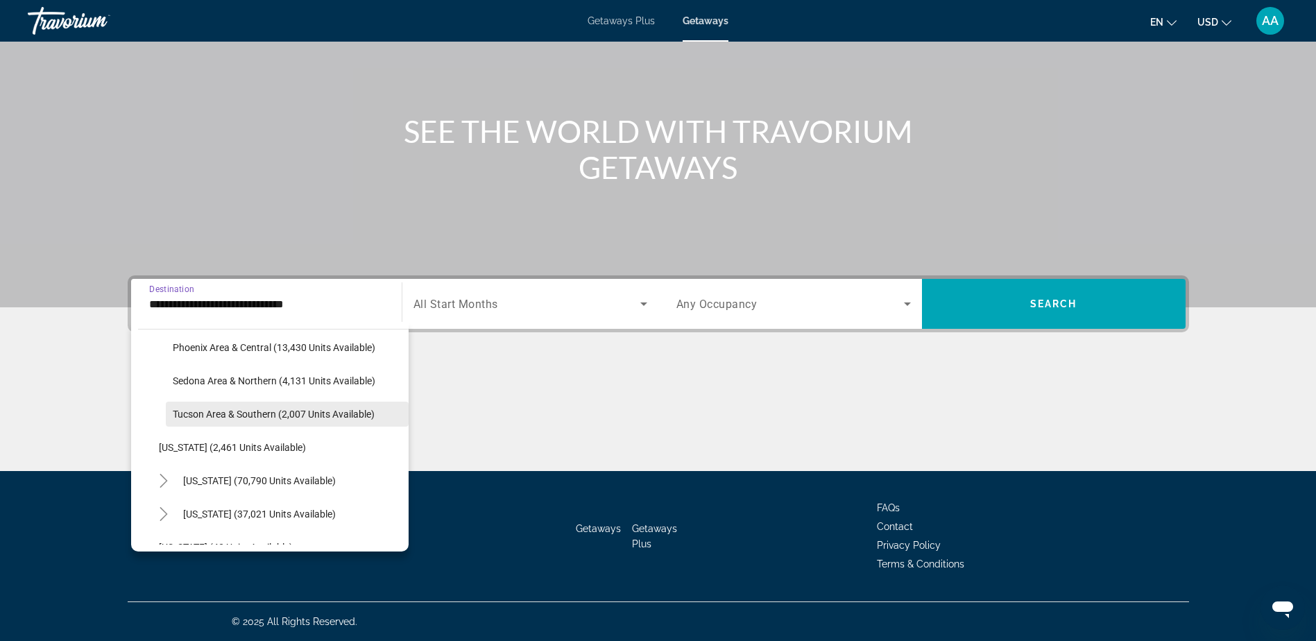
scroll to position [69, 0]
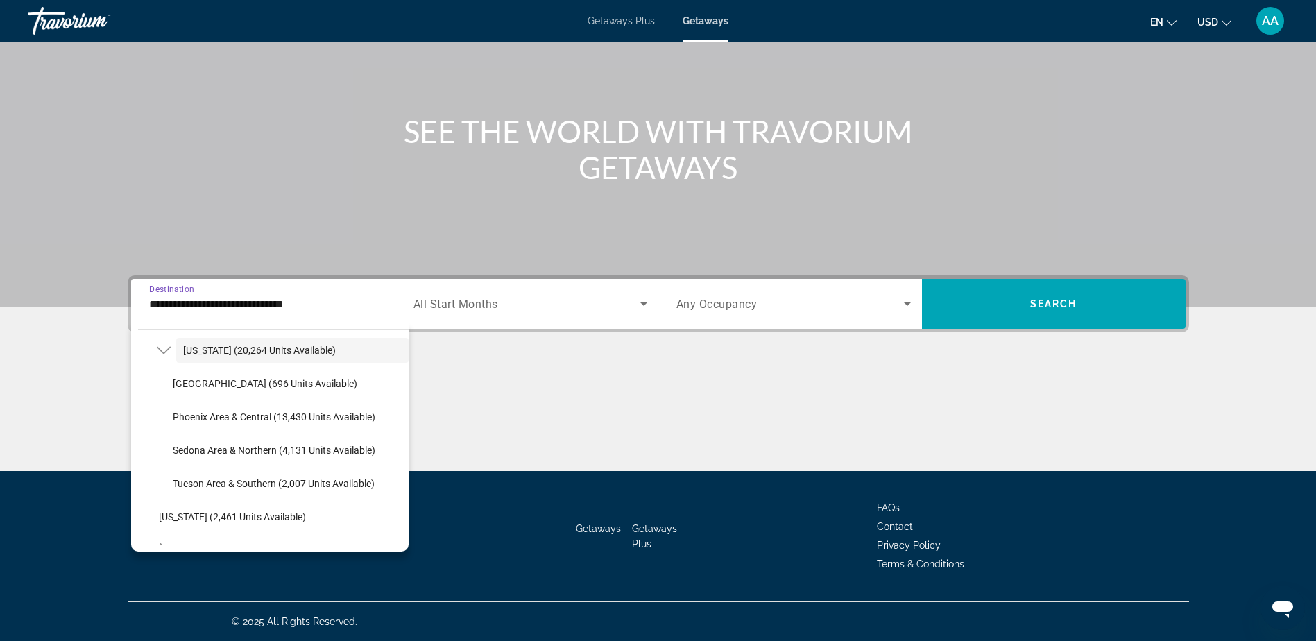
click at [218, 454] on span "Sedona Area & Northern (4,131 units available)" at bounding box center [274, 450] width 203 height 11
type input "**********"
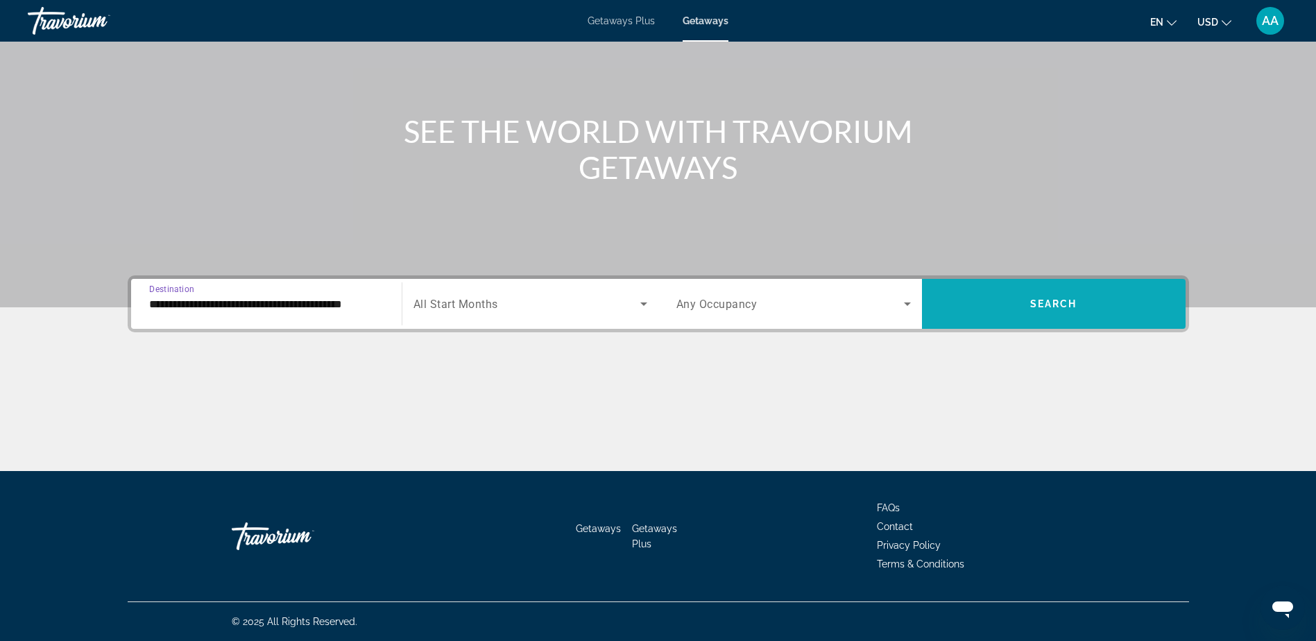
click at [998, 305] on span "Search widget" at bounding box center [1054, 303] width 264 height 33
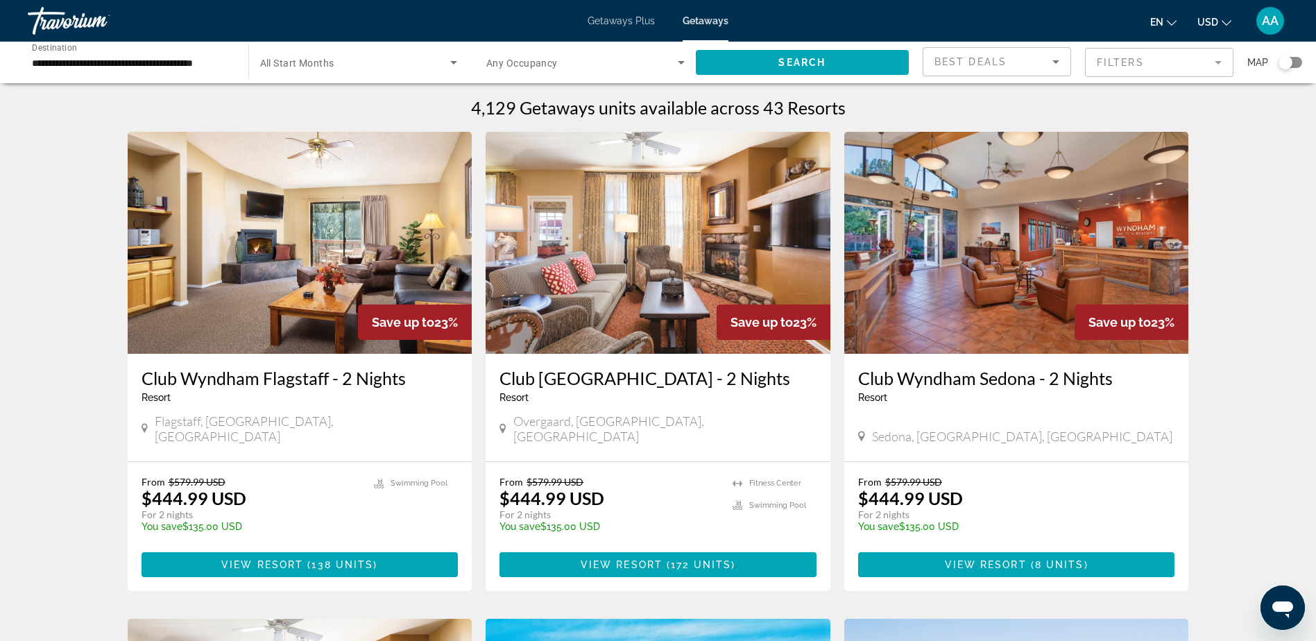
click at [1157, 64] on mat-form-field "Filters" at bounding box center [1159, 62] width 148 height 29
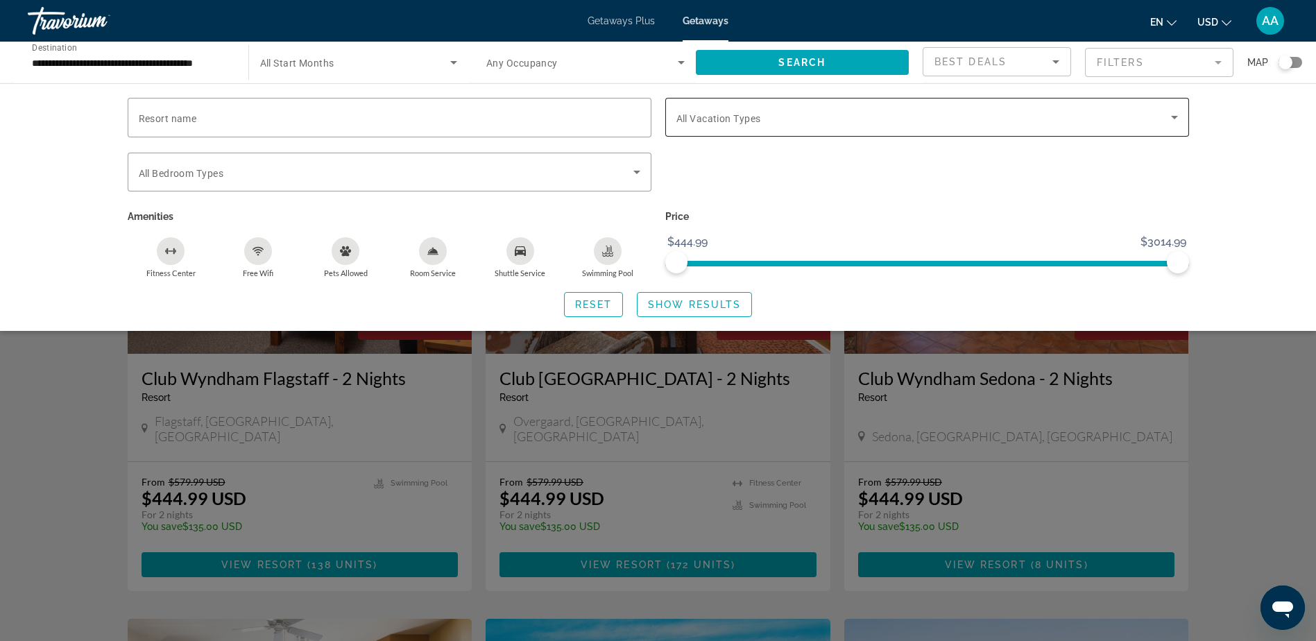
click at [1077, 119] on span "Search widget" at bounding box center [923, 117] width 495 height 17
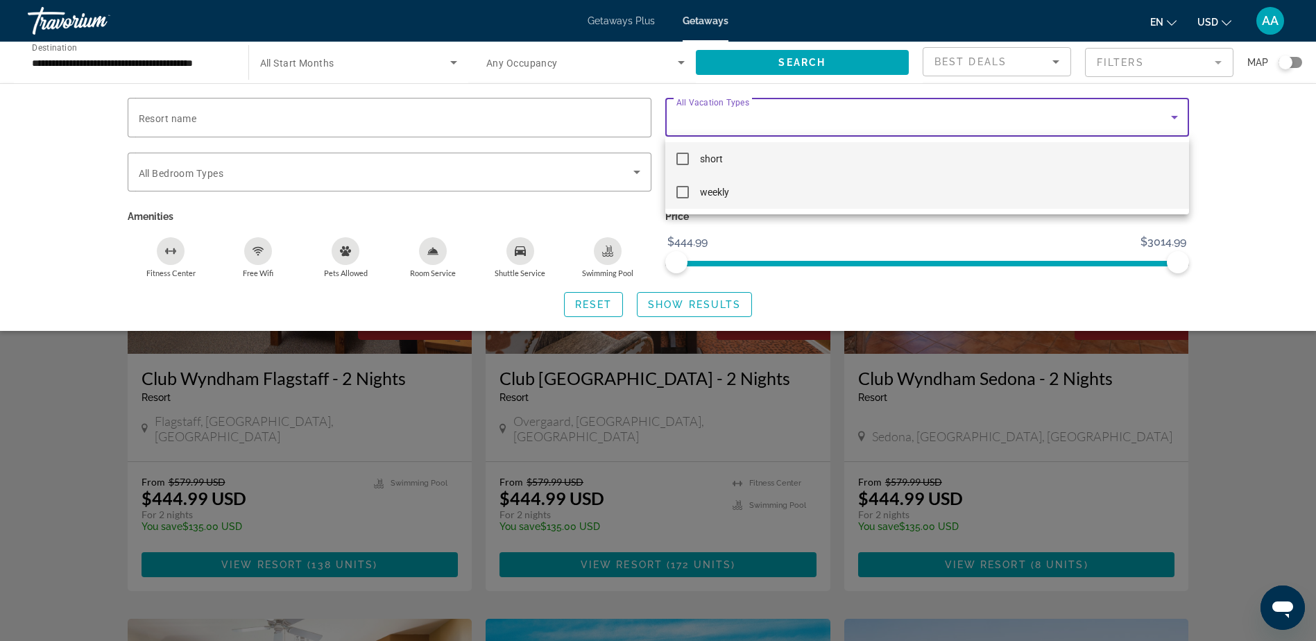
click at [694, 196] on mat-option "weekly" at bounding box center [927, 191] width 524 height 33
click at [1242, 180] on div at bounding box center [658, 320] width 1316 height 641
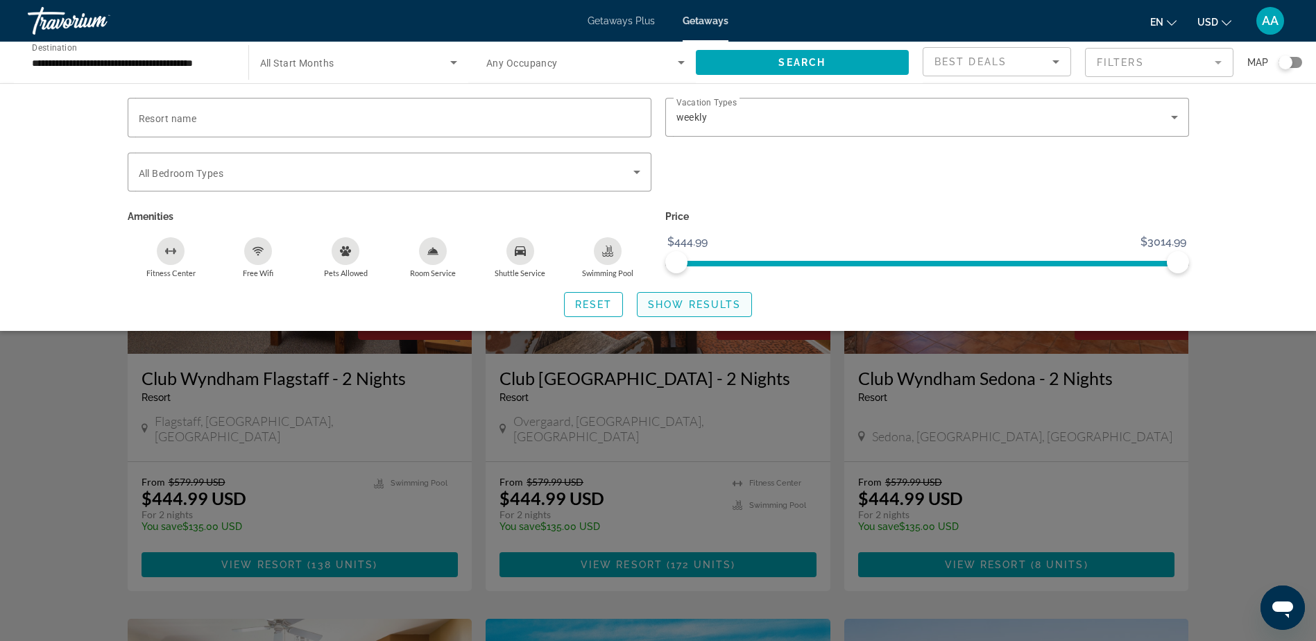
click at [659, 305] on span "Show Results" at bounding box center [694, 304] width 93 height 11
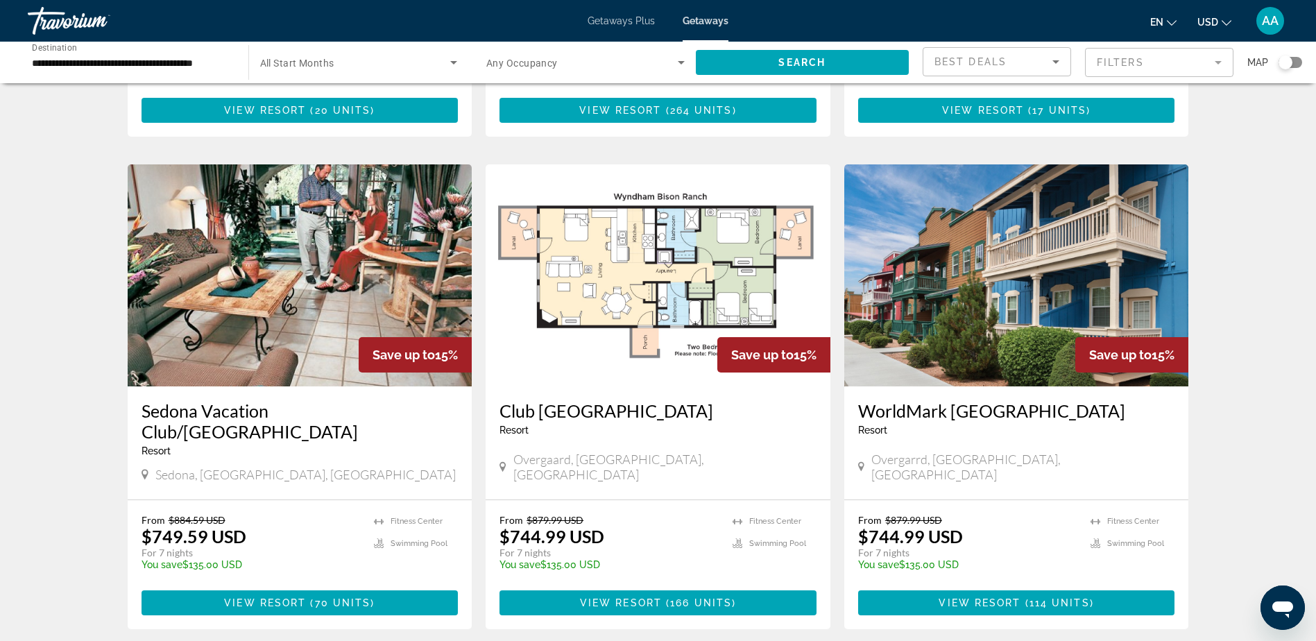
scroll to position [909, 0]
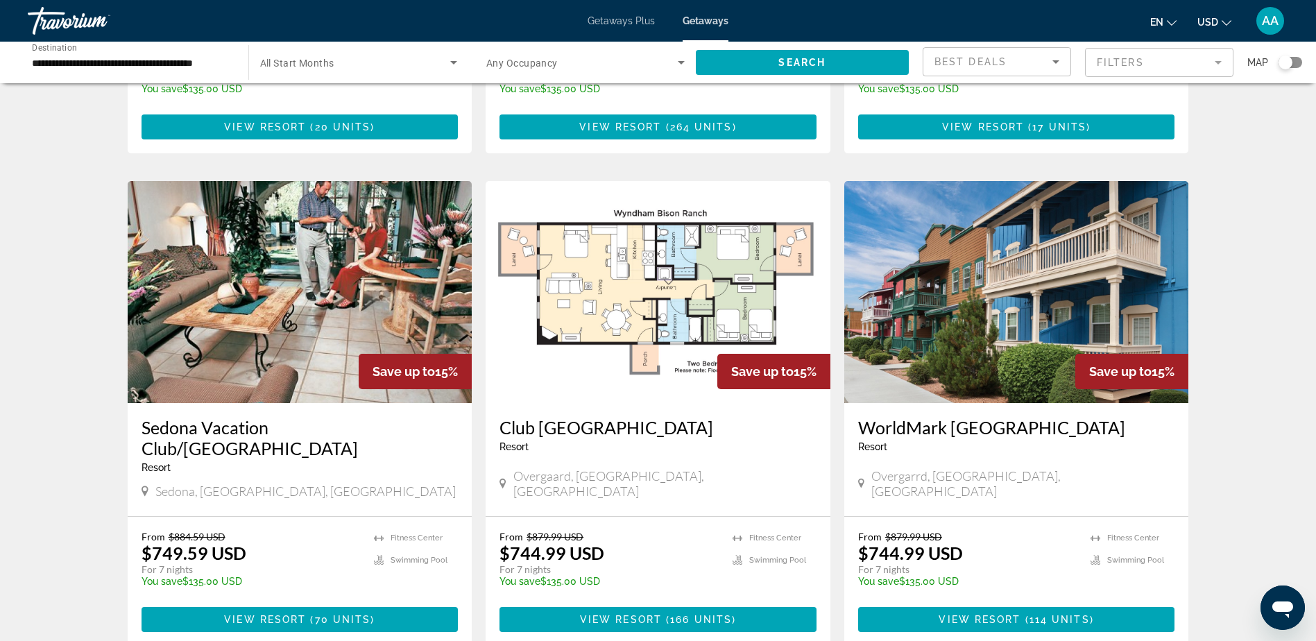
click at [282, 287] on img "Main content" at bounding box center [300, 292] width 345 height 222
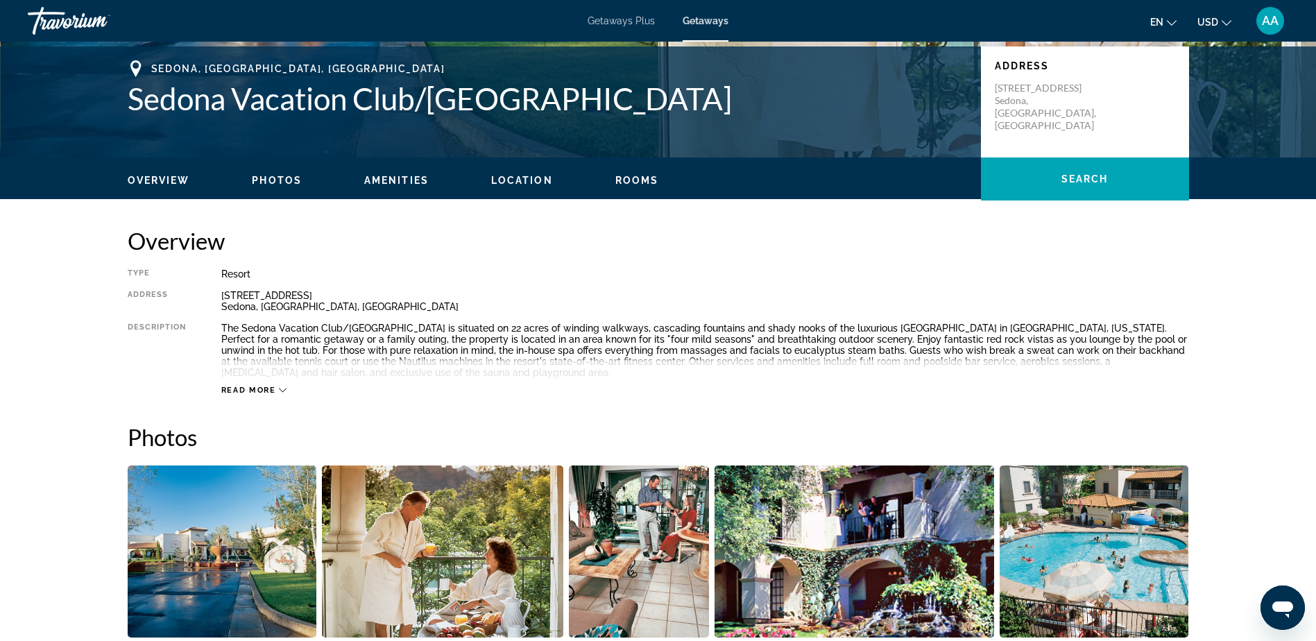
scroll to position [347, 0]
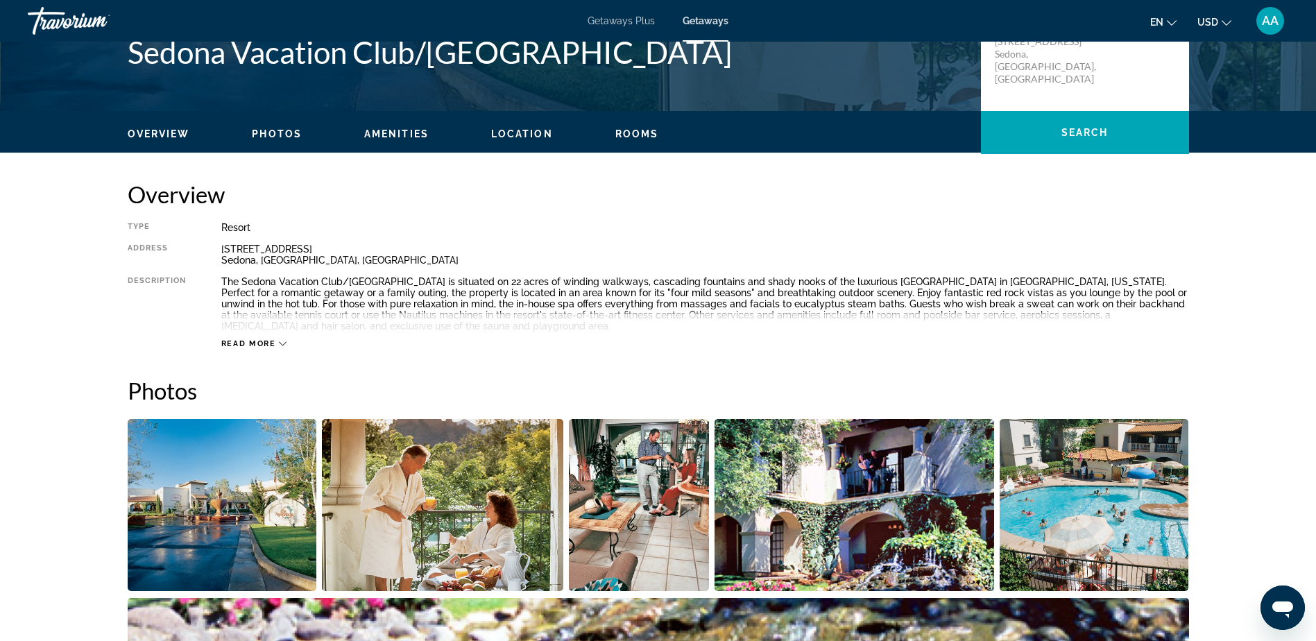
click at [250, 481] on img "Open full-screen image slider" at bounding box center [222, 505] width 189 height 172
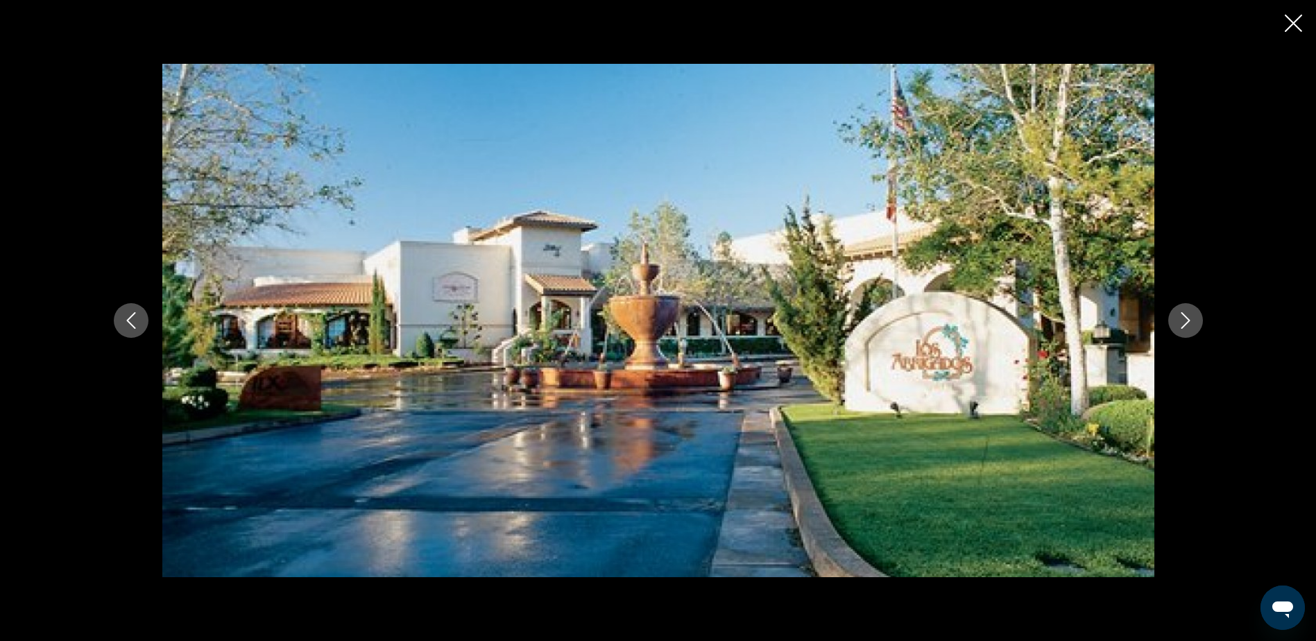
click at [1184, 318] on icon "Next image" at bounding box center [1185, 320] width 17 height 17
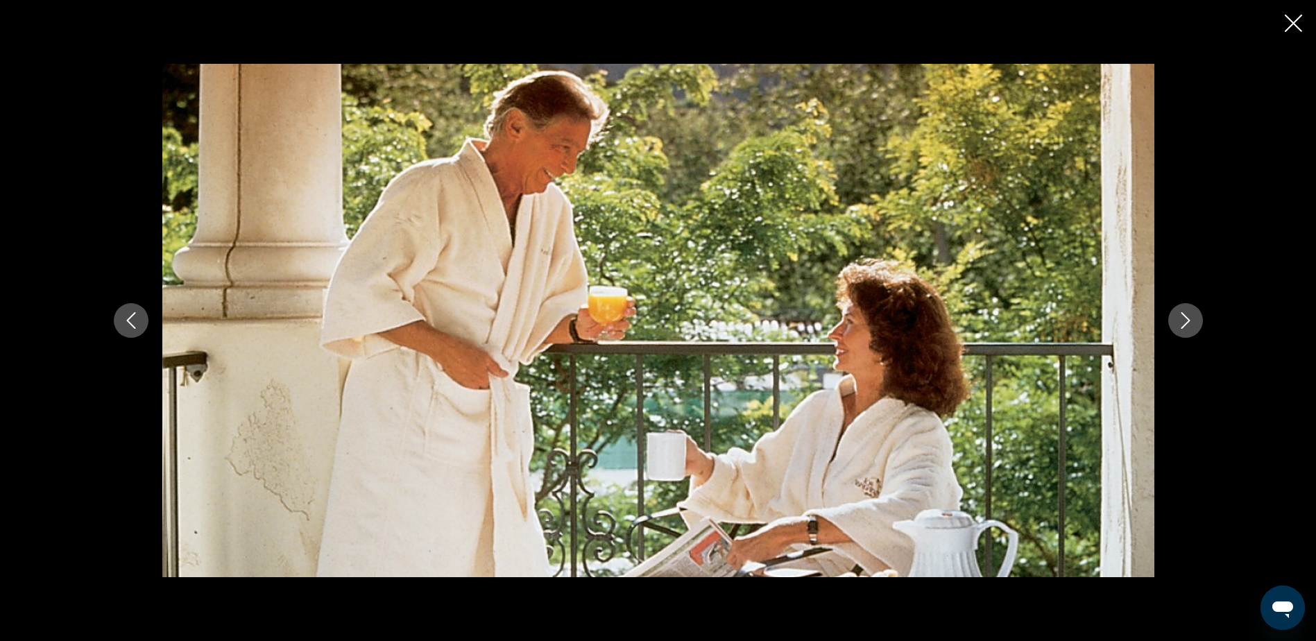
click at [1184, 318] on icon "Next image" at bounding box center [1185, 320] width 17 height 17
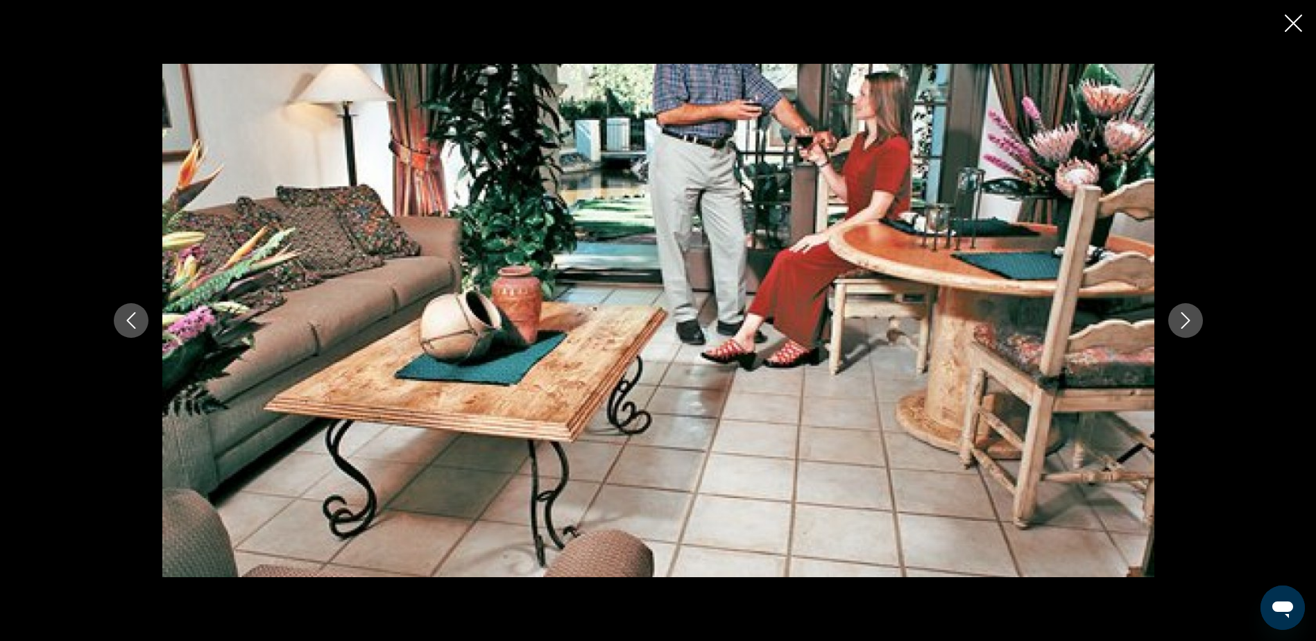
click at [1184, 318] on icon "Next image" at bounding box center [1185, 320] width 17 height 17
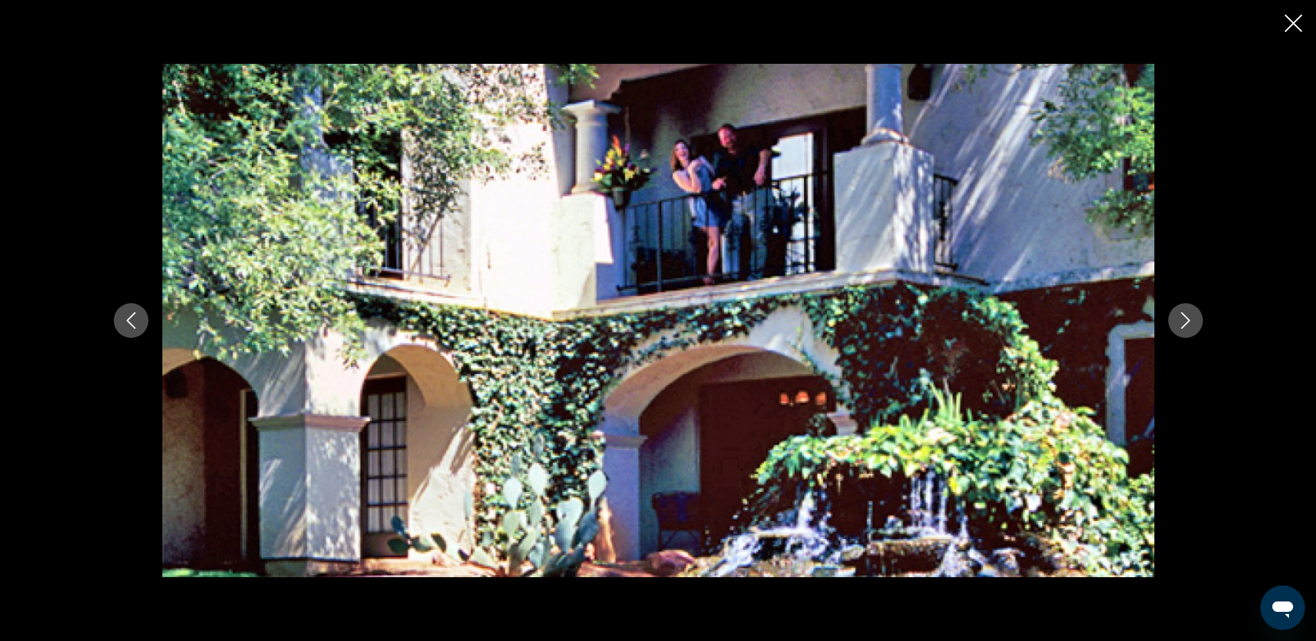
click at [1184, 318] on icon "Next image" at bounding box center [1185, 320] width 17 height 17
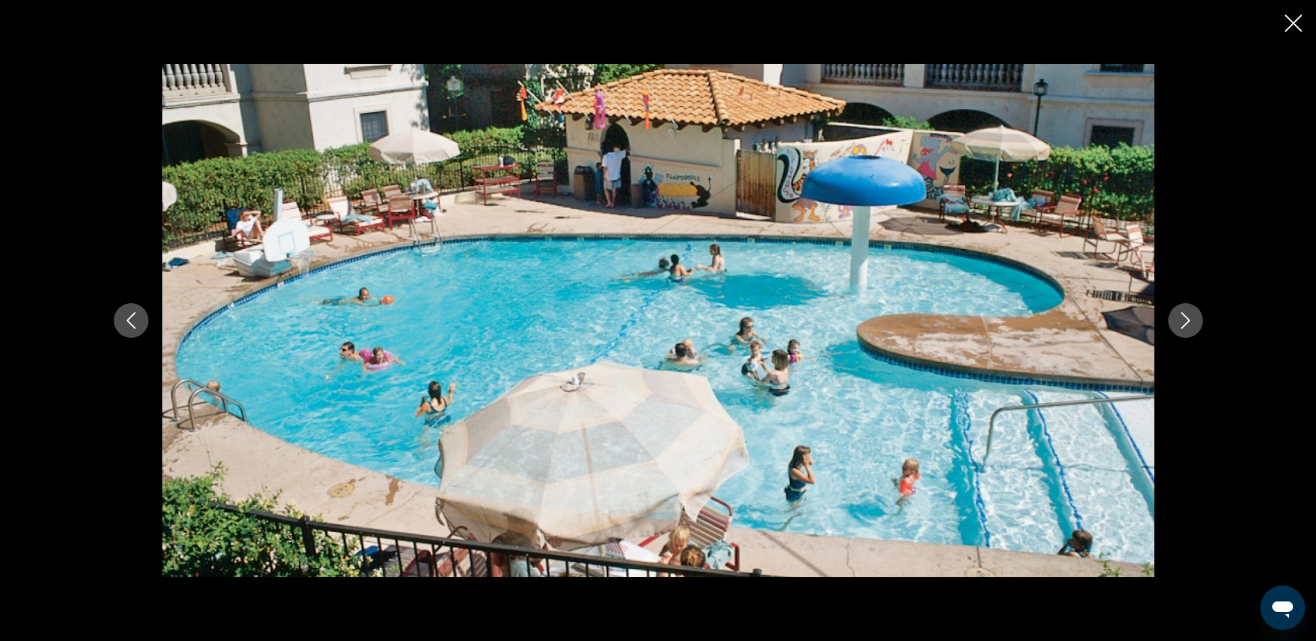
click at [1184, 318] on icon "Next image" at bounding box center [1185, 320] width 17 height 17
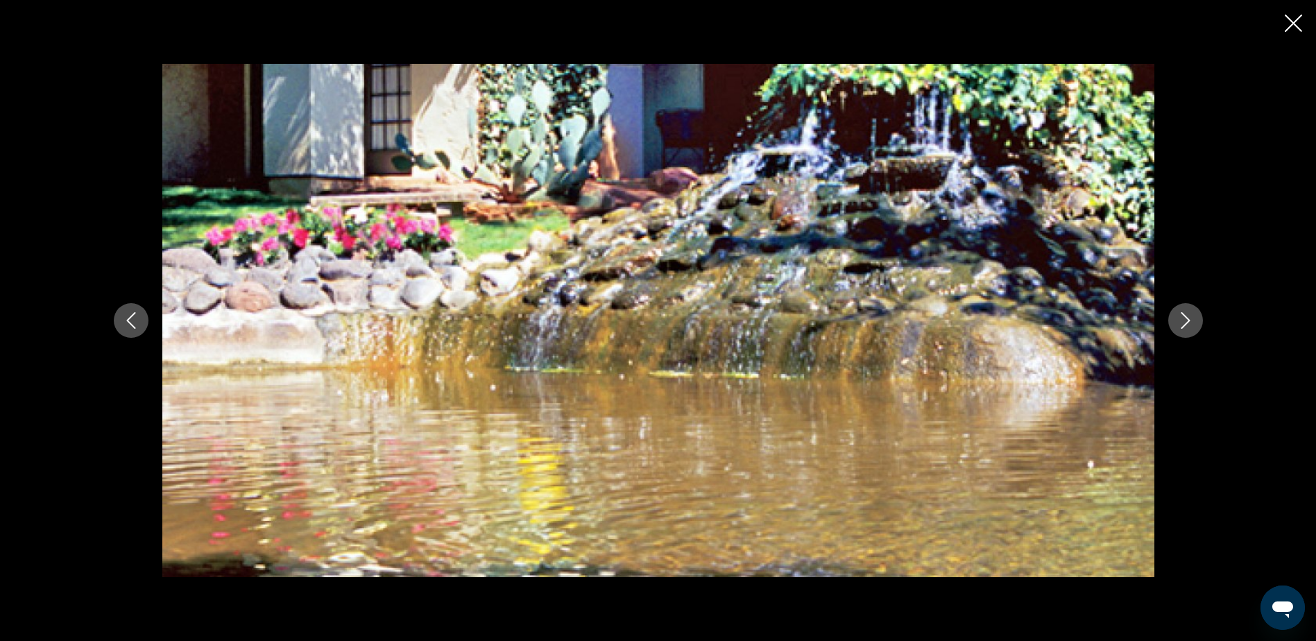
click at [1184, 318] on icon "Next image" at bounding box center [1185, 320] width 17 height 17
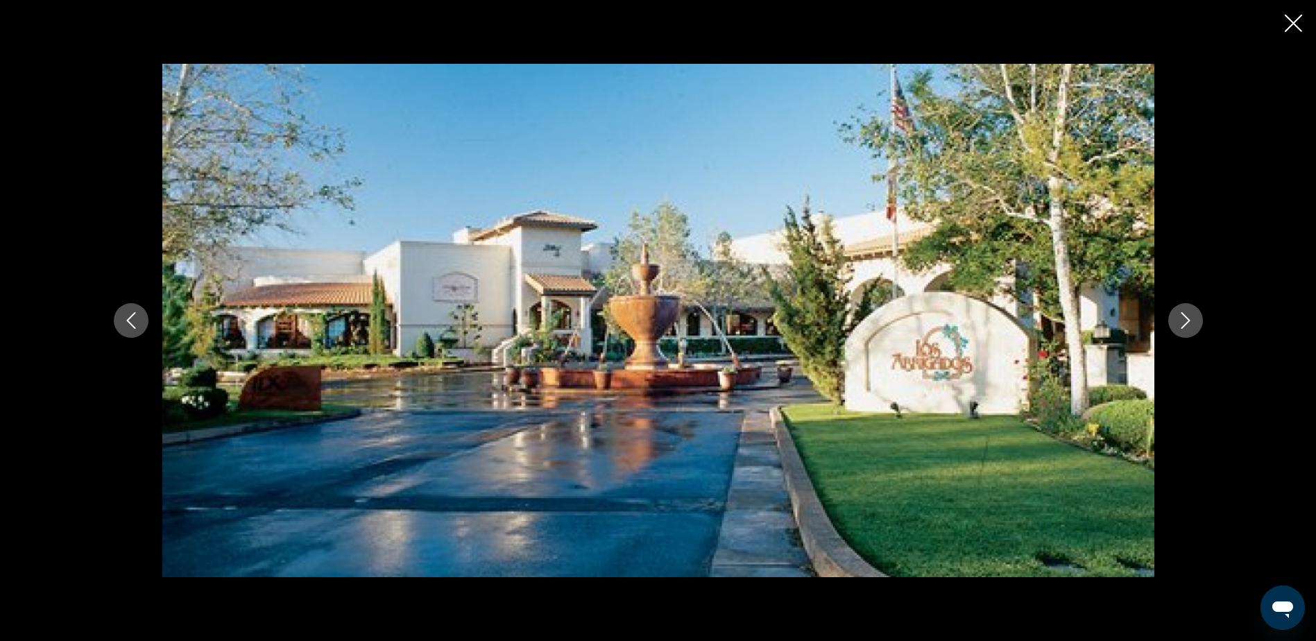
click at [1184, 318] on icon "Next image" at bounding box center [1185, 320] width 17 height 17
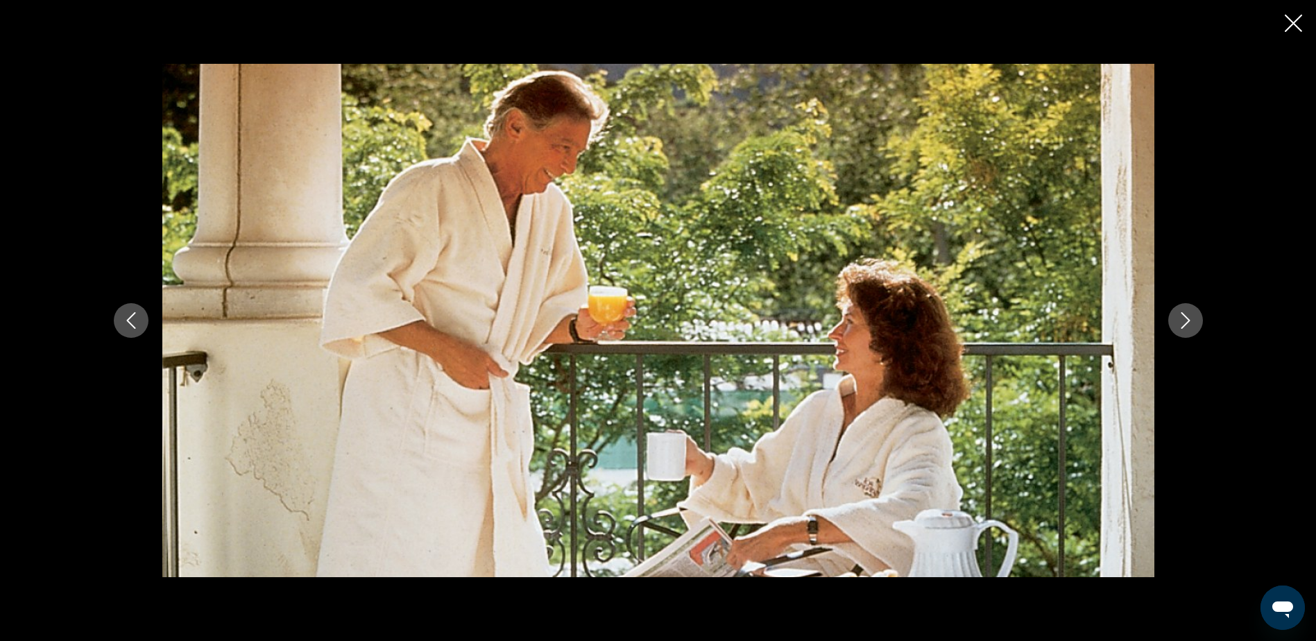
click at [1296, 21] on icon "Close slideshow" at bounding box center [1293, 23] width 17 height 17
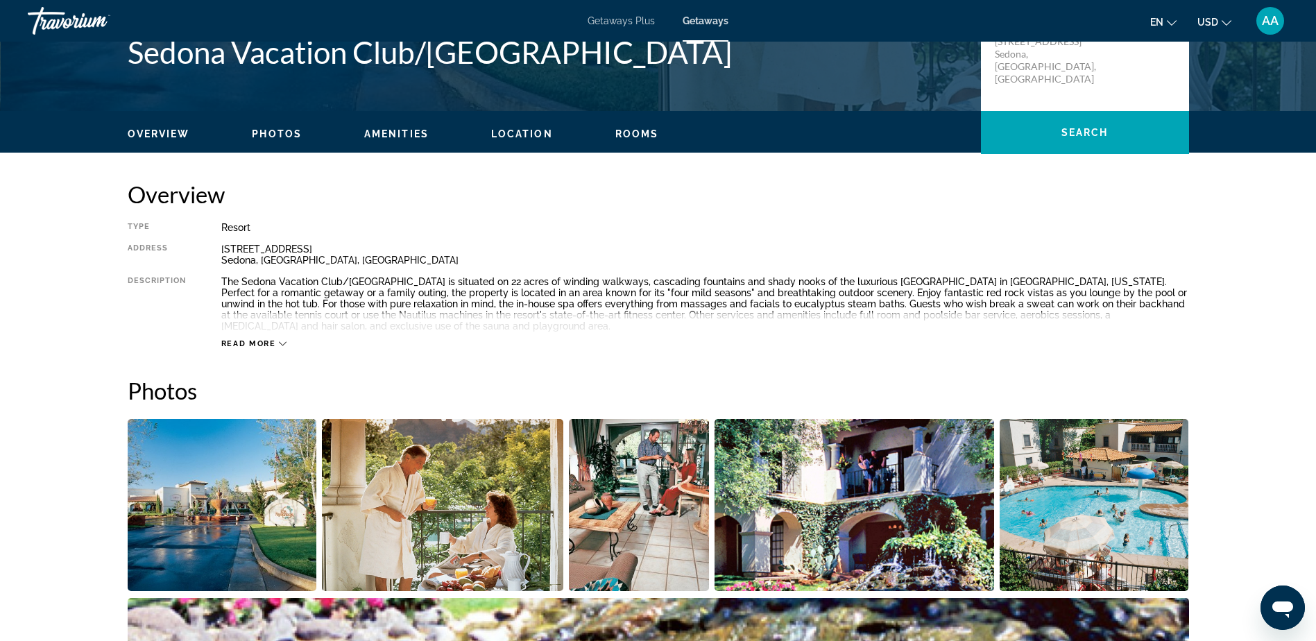
click at [256, 347] on span "Read more" at bounding box center [248, 343] width 55 height 9
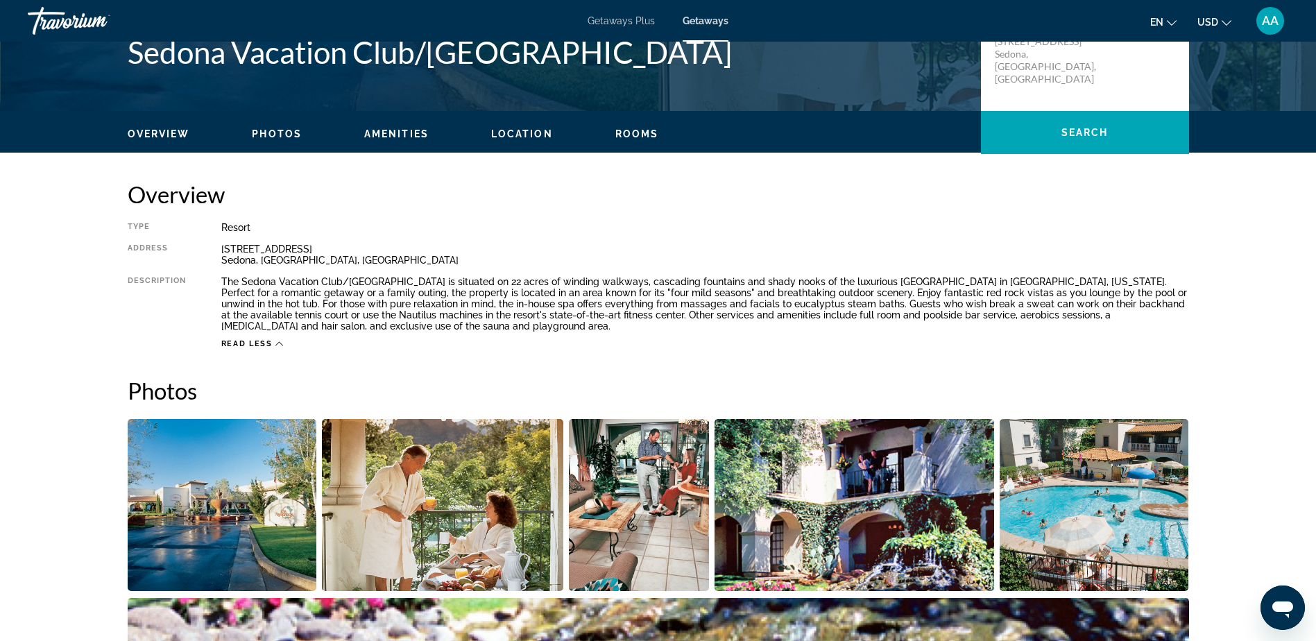
click at [256, 347] on span "Read less" at bounding box center [246, 343] width 51 height 9
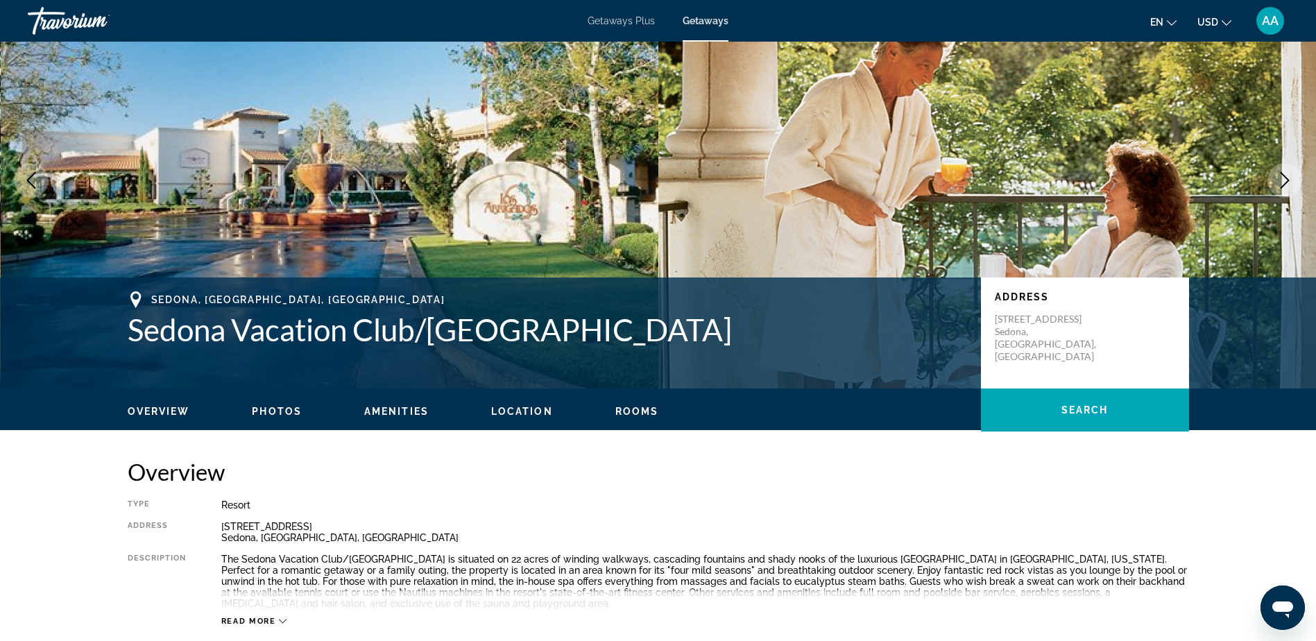
scroll to position [0, 0]
